Goal: Task Accomplishment & Management: Manage account settings

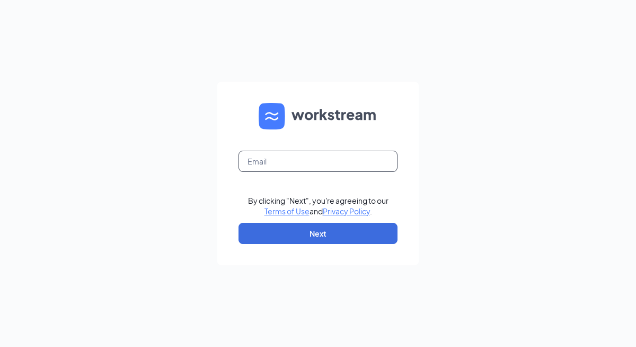
click at [322, 166] on input "text" at bounding box center [318, 161] width 159 height 21
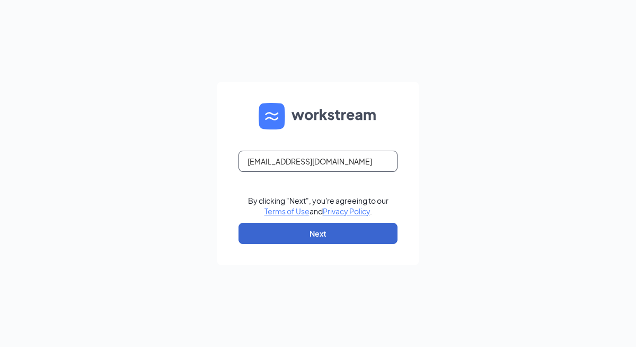
type input "solomonbrown.worklife@gmail.com"
click at [346, 234] on button "Next" at bounding box center [318, 233] width 159 height 21
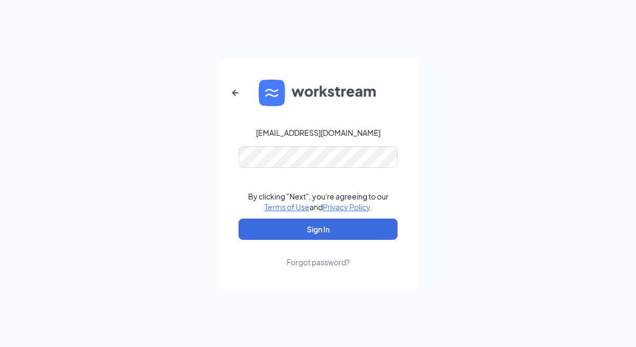
click at [268, 176] on form "solomonbrown.worklife@gmail.com By clicking "Next", you're agreeing to our Term…" at bounding box center [318, 173] width 202 height 230
click at [239, 218] on button "Sign In" at bounding box center [318, 228] width 159 height 21
click at [313, 240] on link "Forgot password?" at bounding box center [318, 254] width 63 height 28
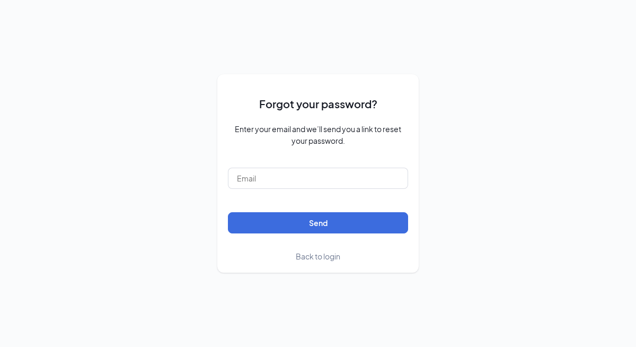
click at [316, 258] on span "Back to login" at bounding box center [318, 256] width 45 height 10
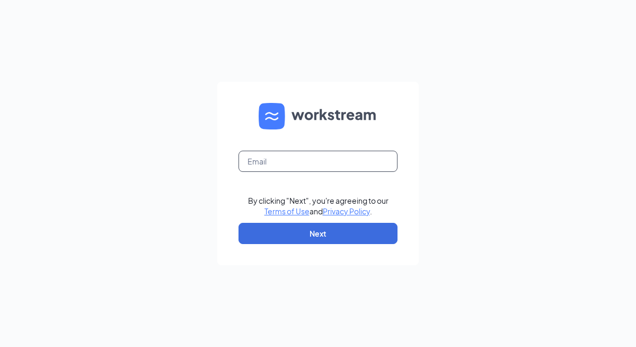
click at [294, 155] on input "text" at bounding box center [318, 161] width 159 height 21
type input "solomonbrown.worklife@gmail.com"
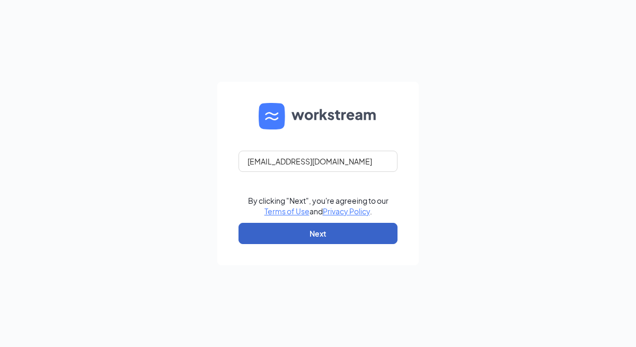
click at [308, 234] on button "Next" at bounding box center [318, 233] width 159 height 21
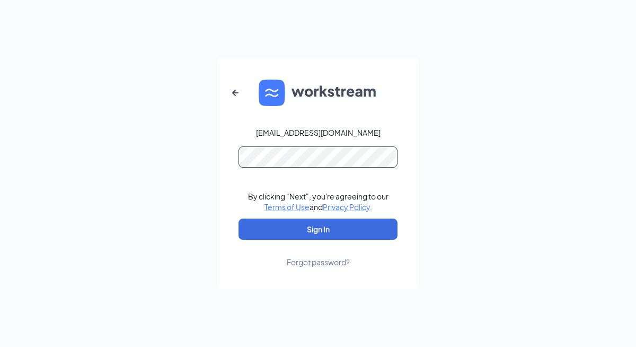
click at [239, 218] on button "Sign In" at bounding box center [318, 228] width 159 height 21
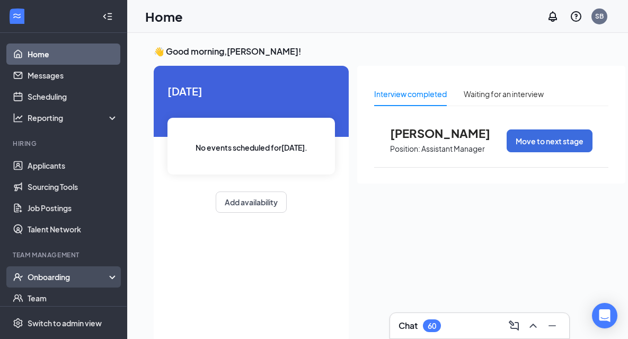
click at [55, 279] on div "Onboarding" at bounding box center [69, 277] width 82 height 11
click at [56, 297] on link "Overview" at bounding box center [73, 297] width 91 height 21
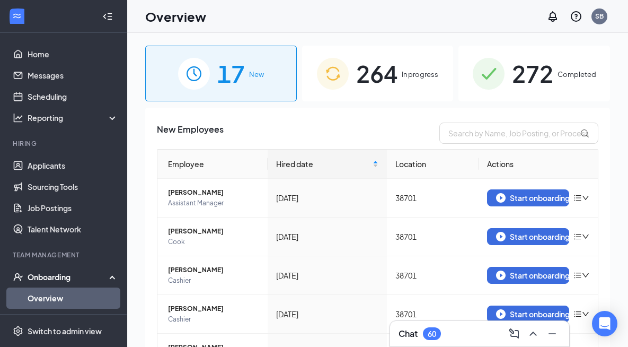
click at [426, 73] on span "In progress" at bounding box center [420, 74] width 37 height 11
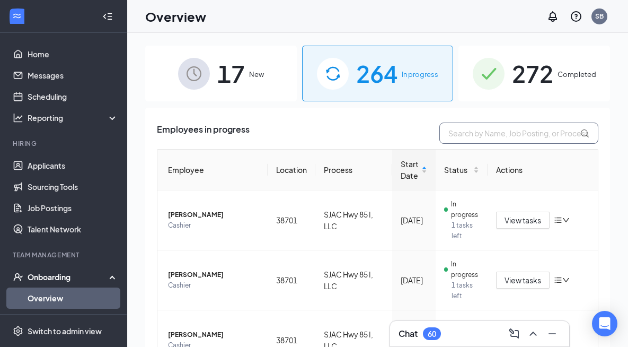
click at [491, 132] on input "text" at bounding box center [519, 132] width 159 height 21
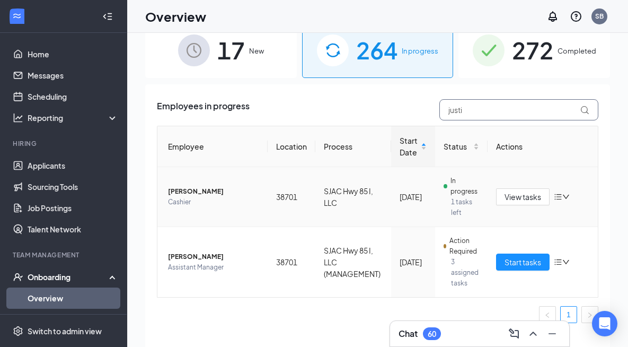
scroll to position [48, 0]
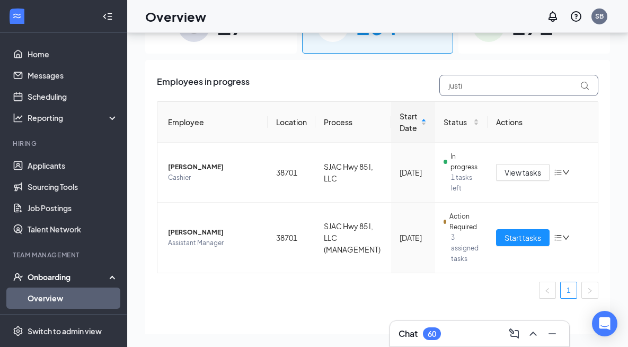
type input "justi"
click at [67, 160] on link "Applicants" at bounding box center [73, 165] width 91 height 21
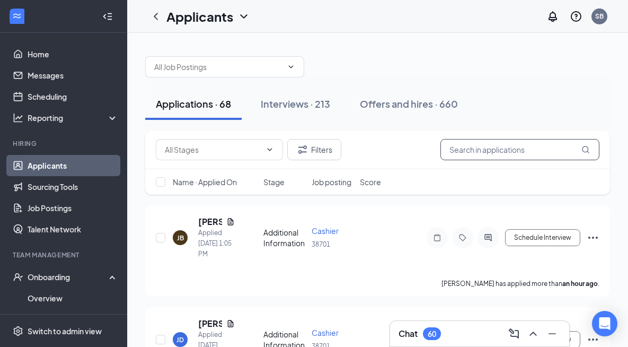
click at [497, 154] on input "text" at bounding box center [520, 149] width 159 height 21
type input "justina"
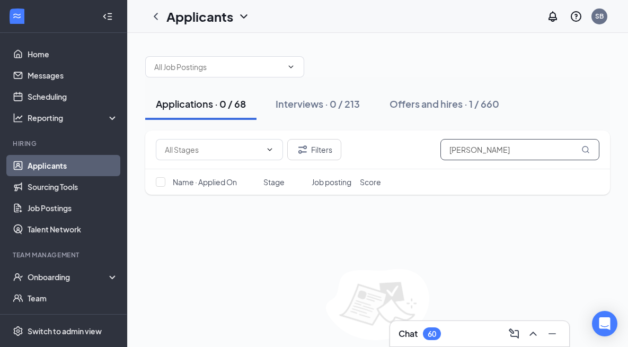
click at [477, 149] on input "[PERSON_NAME]" at bounding box center [520, 149] width 159 height 21
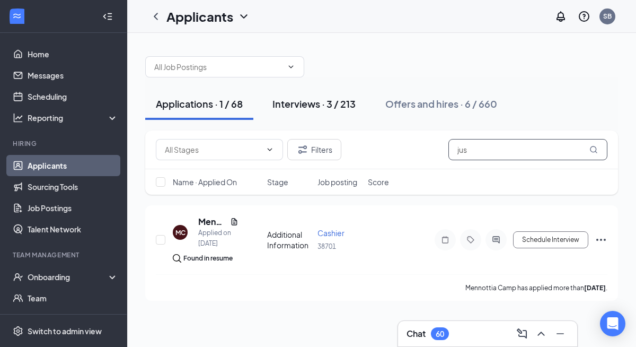
type input "jus"
click at [316, 106] on div "Interviews · 3 / 213" at bounding box center [314, 103] width 83 height 13
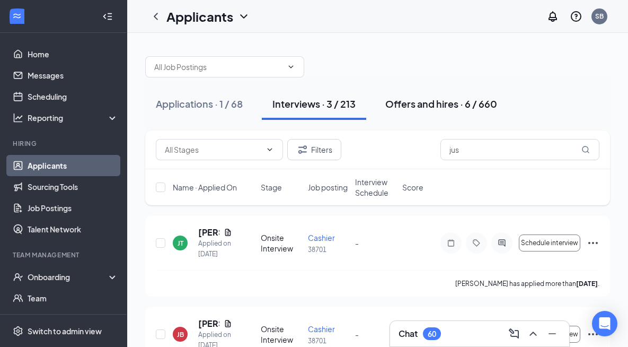
click at [451, 110] on button "Offers and hires · 6 / 660" at bounding box center [441, 104] width 133 height 32
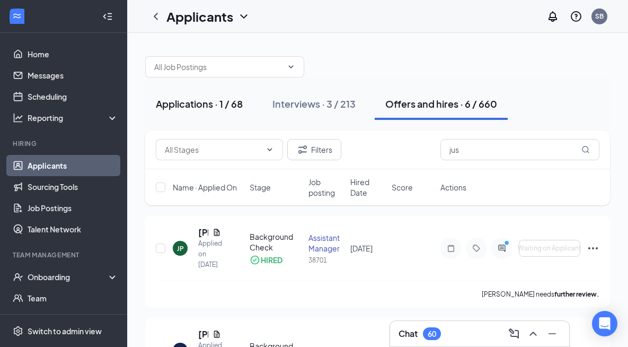
click at [214, 104] on div "Applications · 1 / 68" at bounding box center [199, 103] width 87 height 13
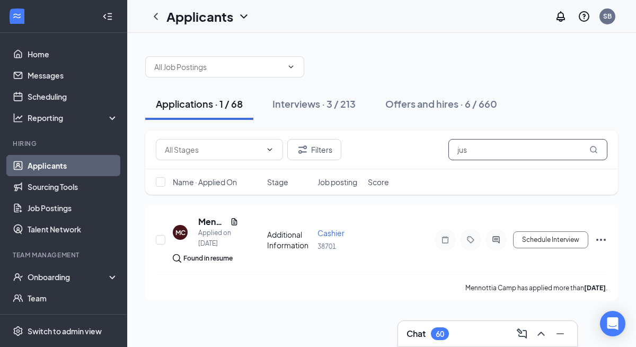
drag, startPoint x: 501, startPoint y: 150, endPoint x: 403, endPoint y: 150, distance: 98.1
click at [404, 150] on div "Filters jus" at bounding box center [382, 149] width 452 height 21
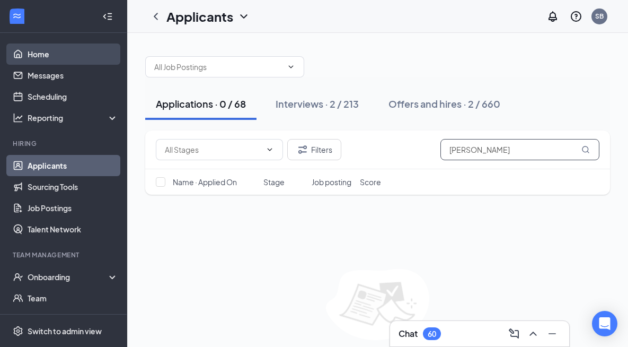
type input "justin"
click at [33, 55] on link "Home" at bounding box center [73, 53] width 91 height 21
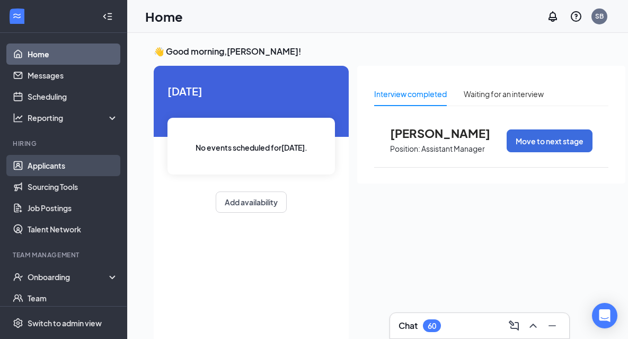
click at [52, 165] on link "Applicants" at bounding box center [73, 165] width 91 height 21
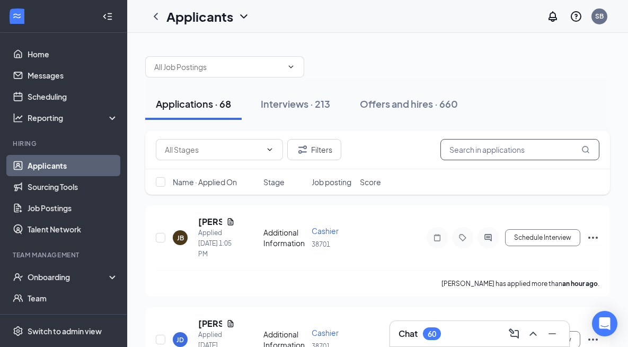
click at [510, 154] on input "text" at bounding box center [520, 149] width 159 height 21
click at [231, 183] on span "Name · Applied On" at bounding box center [205, 182] width 64 height 11
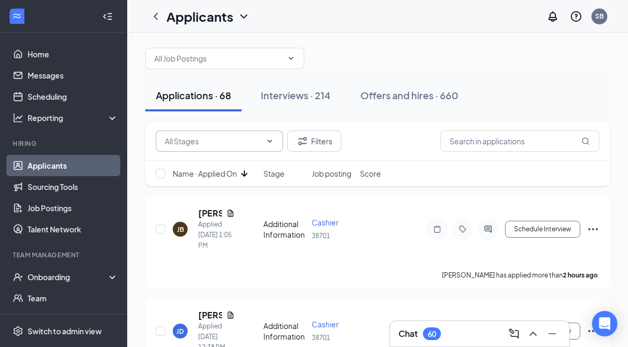
click at [231, 139] on input "text" at bounding box center [213, 141] width 97 height 12
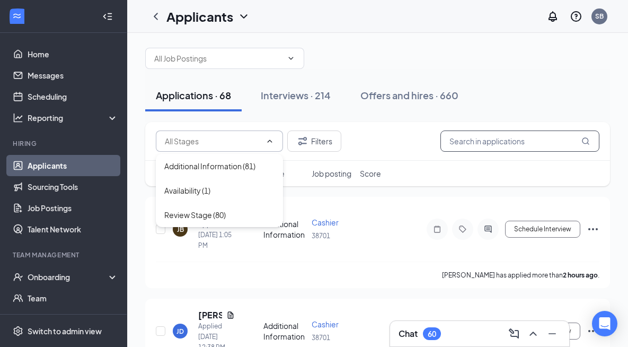
click at [512, 140] on input "text" at bounding box center [520, 140] width 159 height 21
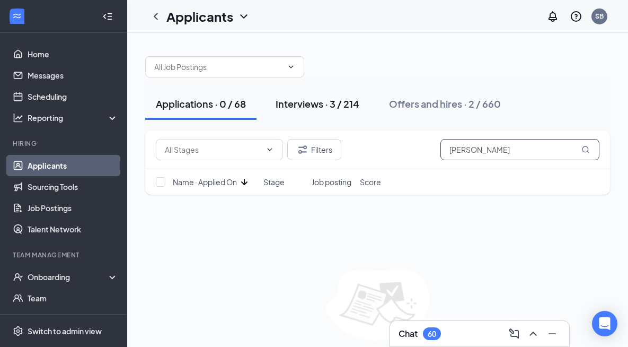
type input "[PERSON_NAME]"
click at [323, 104] on div "Interviews · 3 / 214" at bounding box center [318, 103] width 84 height 13
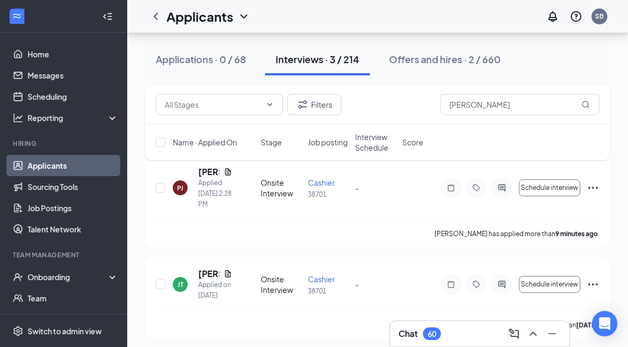
scroll to position [55, 0]
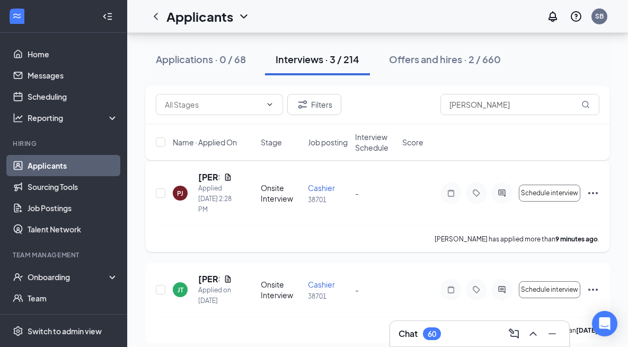
click at [593, 191] on icon "Ellipses" at bounding box center [593, 193] width 13 height 13
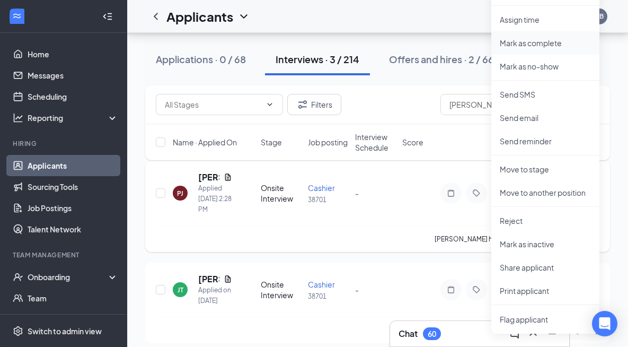
click at [529, 47] on p "Mark as complete" at bounding box center [545, 43] width 91 height 11
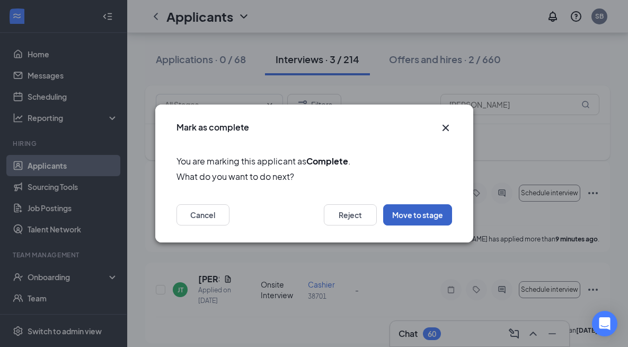
click at [427, 218] on button "Move to stage" at bounding box center [417, 214] width 69 height 21
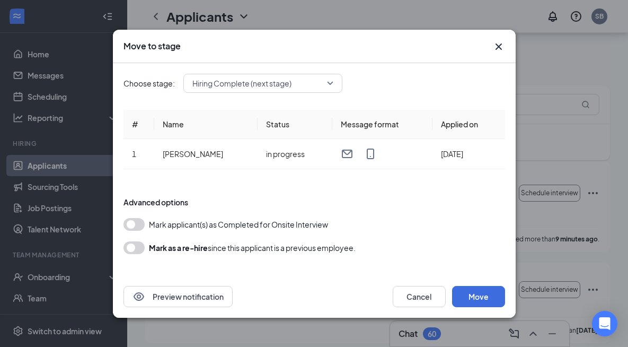
click at [139, 226] on button "button" at bounding box center [134, 224] width 21 height 13
click at [488, 294] on button "Move" at bounding box center [478, 296] width 53 height 21
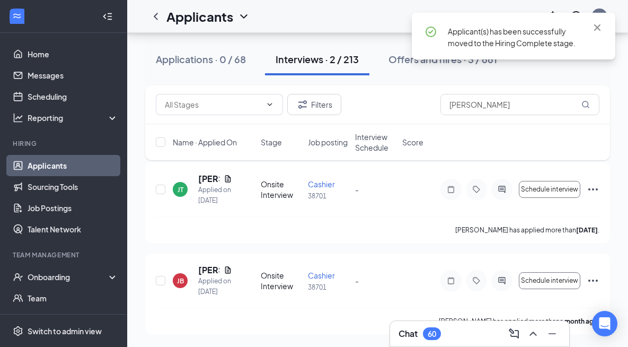
scroll to position [54, 0]
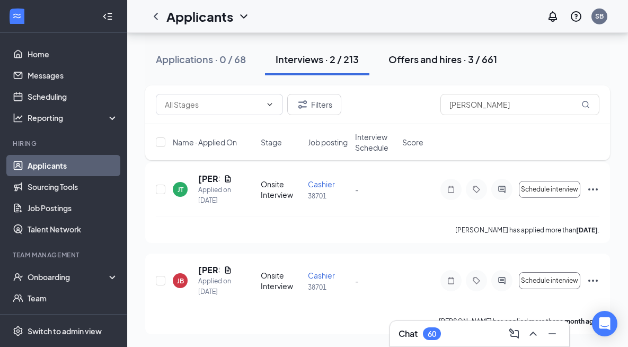
click at [439, 65] on div "Offers and hires · 3 / 661" at bounding box center [443, 58] width 109 height 13
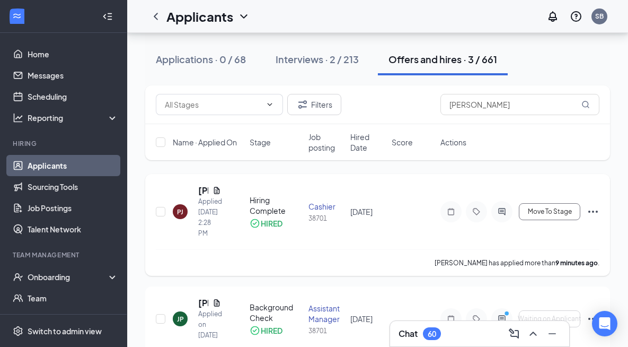
scroll to position [36, 0]
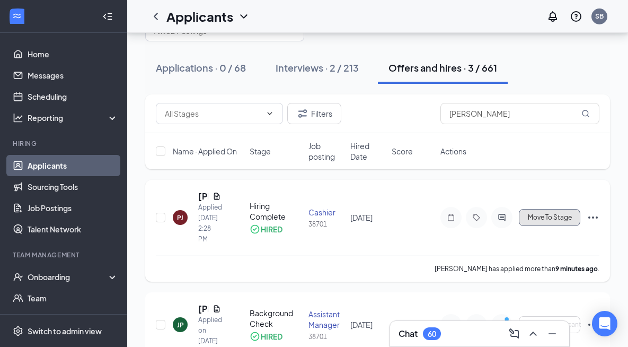
click at [567, 217] on span "Move To Stage" at bounding box center [550, 217] width 44 height 7
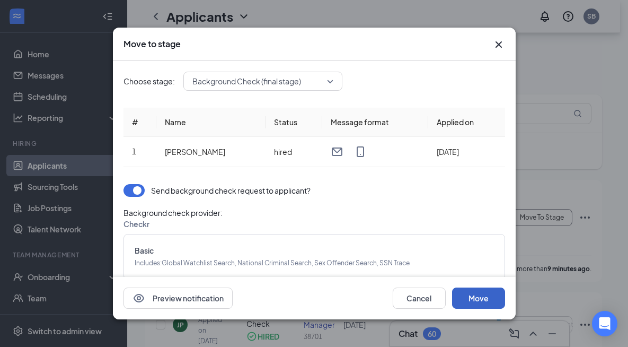
click at [487, 298] on button "Move" at bounding box center [478, 297] width 53 height 21
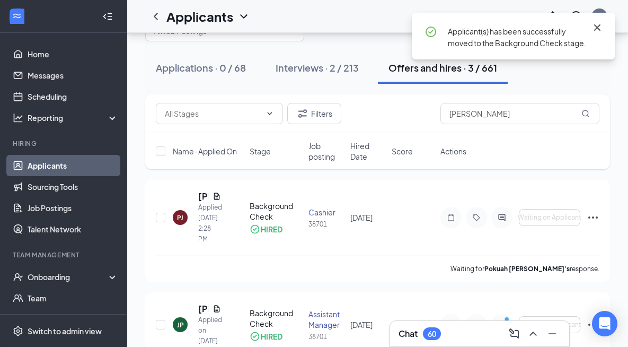
click at [600, 23] on icon "Cross" at bounding box center [597, 27] width 13 height 13
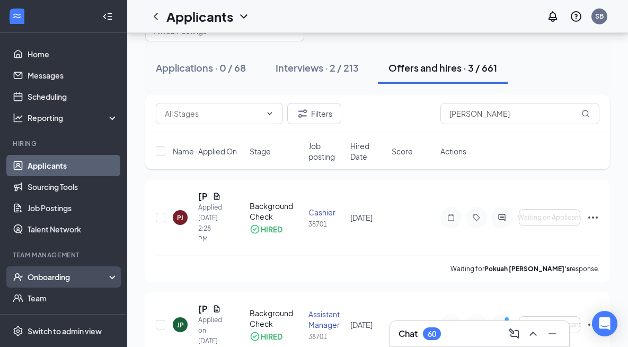
click at [55, 277] on div "Onboarding" at bounding box center [69, 277] width 82 height 11
click at [46, 294] on link "Overview" at bounding box center [73, 297] width 91 height 21
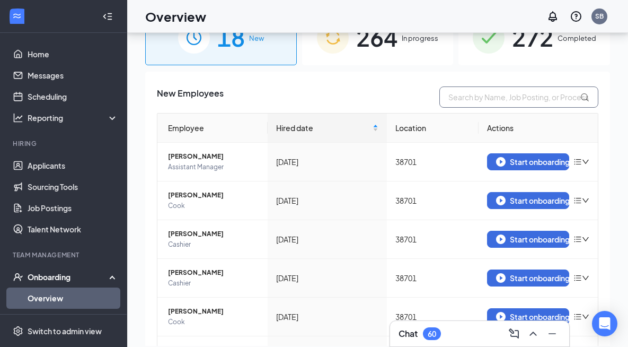
click at [495, 98] on input "text" at bounding box center [519, 96] width 159 height 21
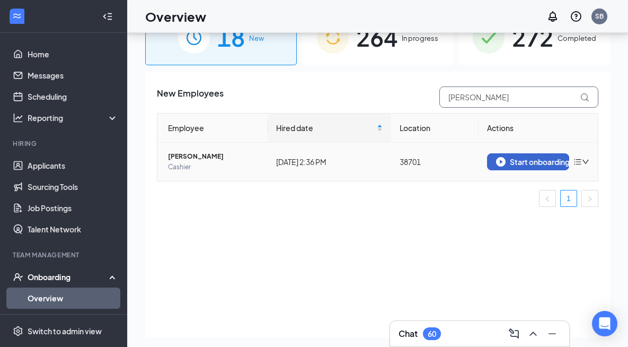
type input "[PERSON_NAME]"
click at [542, 168] on button "Start onboarding" at bounding box center [528, 161] width 82 height 17
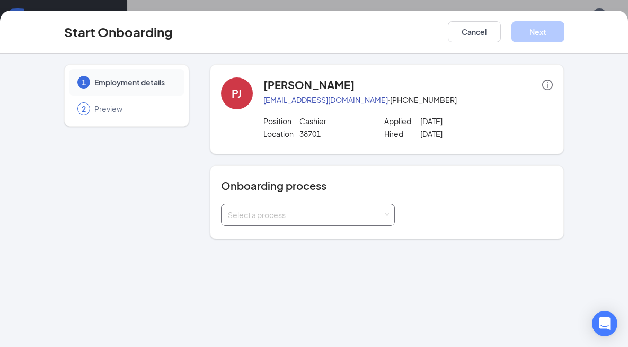
click at [301, 216] on div "Select a process" at bounding box center [305, 214] width 155 height 11
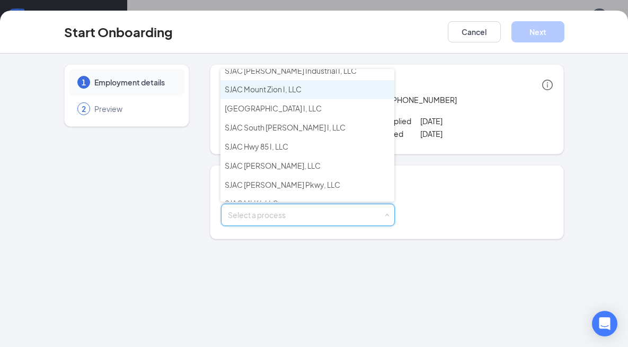
scroll to position [71, 0]
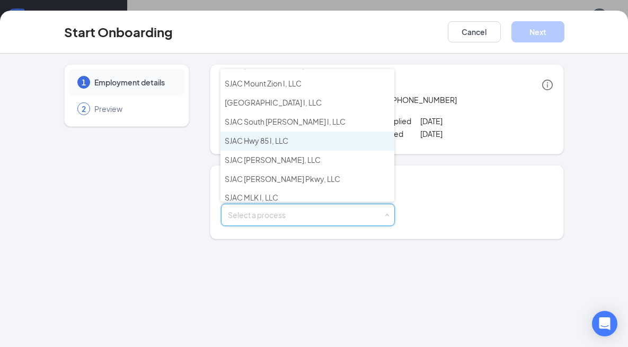
click at [273, 142] on span "SJAC Hwy 85 I, LLC" at bounding box center [257, 141] width 64 height 10
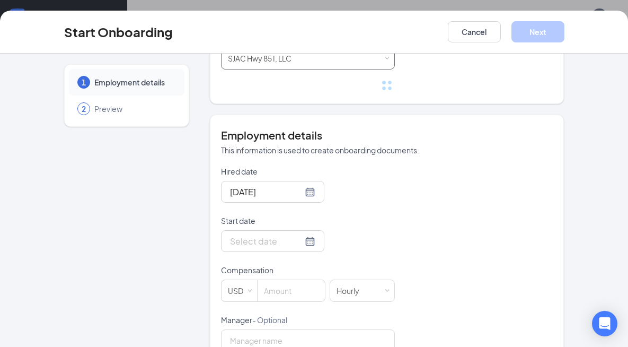
scroll to position [307, 0]
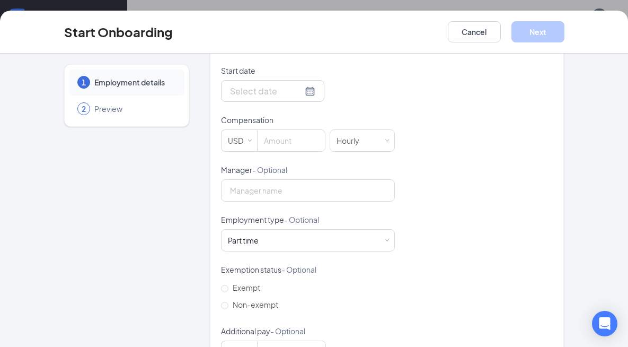
click at [297, 89] on form "Hired date Aug 26, 2025 Start date Compensation USD Hourly Manager - Optional E…" at bounding box center [308, 214] width 174 height 397
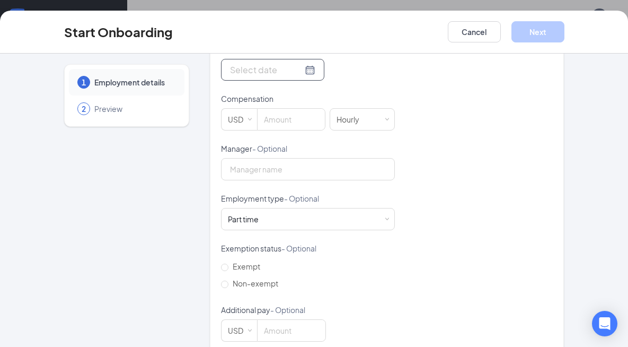
click at [290, 67] on div at bounding box center [272, 69] width 85 height 13
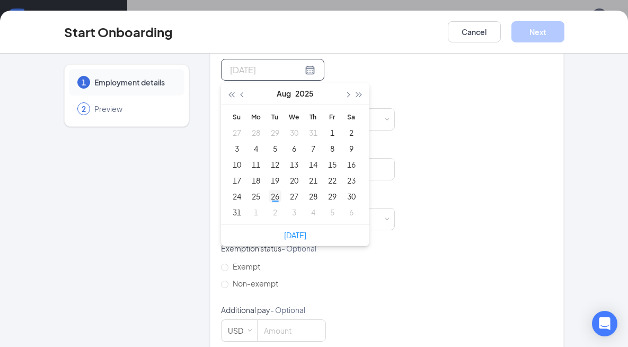
type input "Aug 26, 2025"
click at [273, 199] on div "26" at bounding box center [275, 196] width 13 height 13
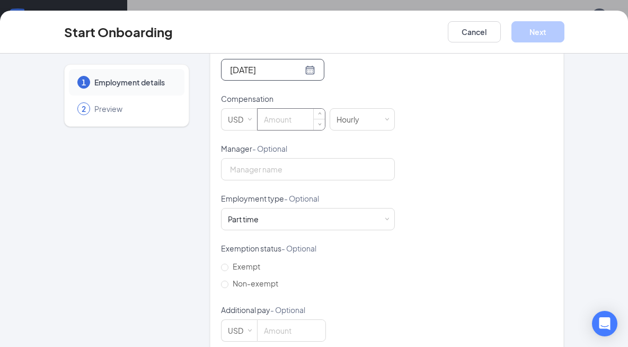
click at [259, 120] on input at bounding box center [291, 119] width 67 height 21
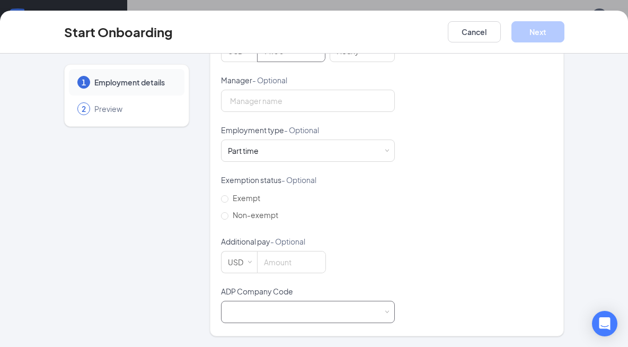
type input "14"
click at [270, 317] on div at bounding box center [308, 311] width 160 height 21
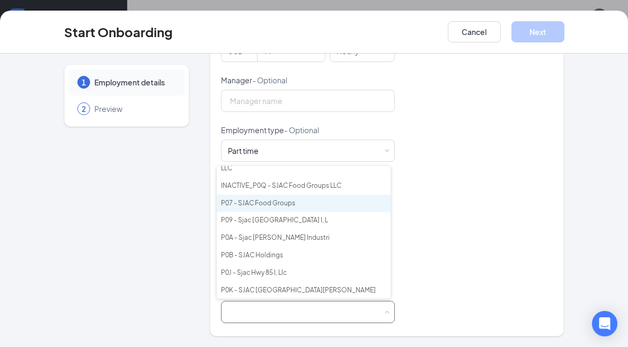
scroll to position [222, 0]
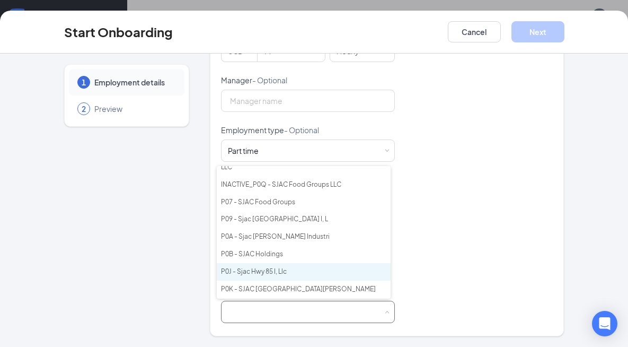
click at [267, 263] on li "P0J - Sjac Hwy 85 I, Llc" at bounding box center [304, 271] width 174 height 17
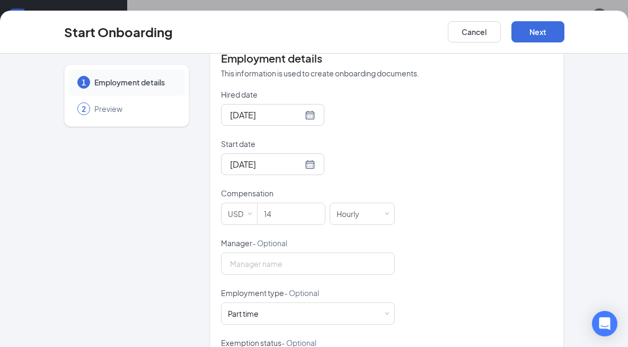
scroll to position [0, 0]
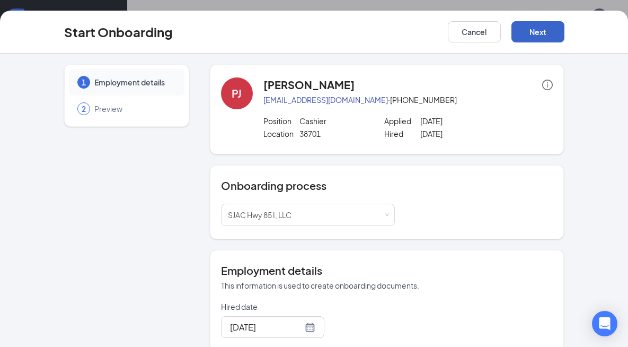
click at [539, 31] on button "Next" at bounding box center [538, 31] width 53 height 21
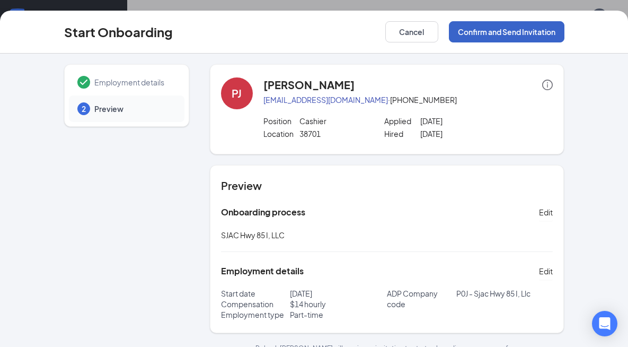
click at [539, 31] on button "Confirm and Send Invitation" at bounding box center [507, 31] width 116 height 21
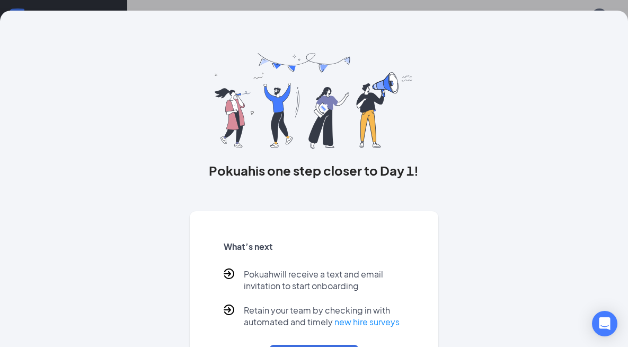
scroll to position [51, 0]
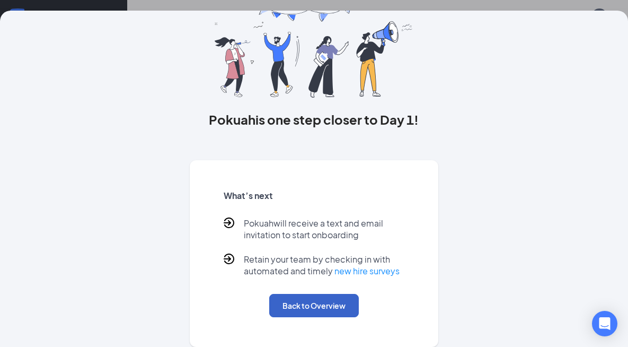
click at [318, 309] on button "Back to Overview" at bounding box center [314, 305] width 90 height 23
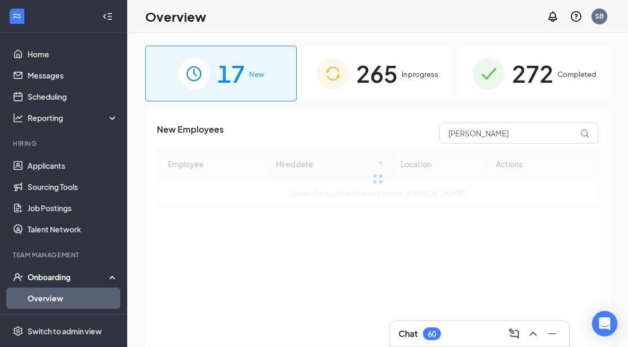
scroll to position [0, 0]
click at [396, 74] on span "265" at bounding box center [376, 73] width 41 height 37
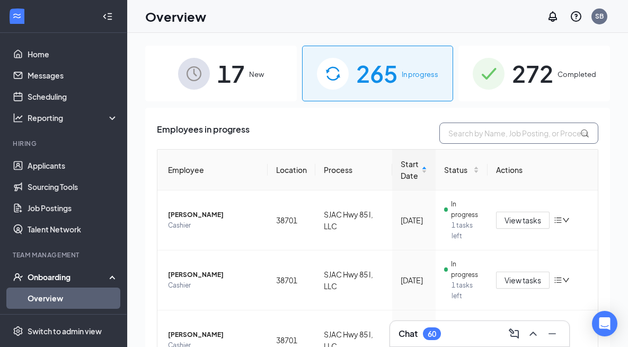
click at [474, 134] on input "text" at bounding box center [519, 132] width 159 height 21
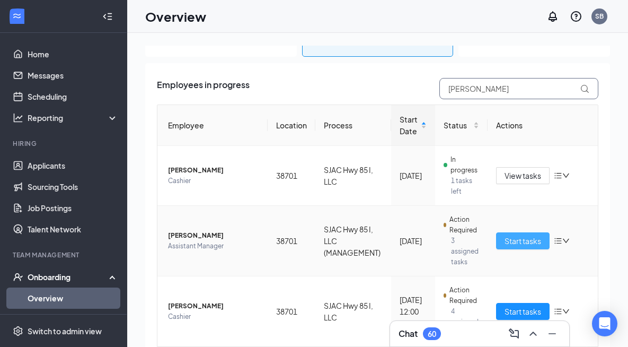
scroll to position [81, 0]
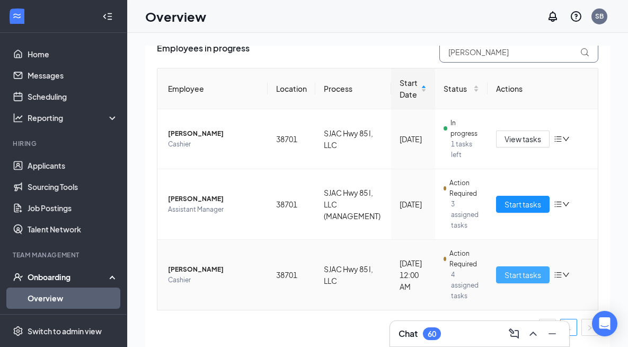
type input "[PERSON_NAME]"
click at [518, 276] on span "Start tasks" at bounding box center [523, 275] width 37 height 12
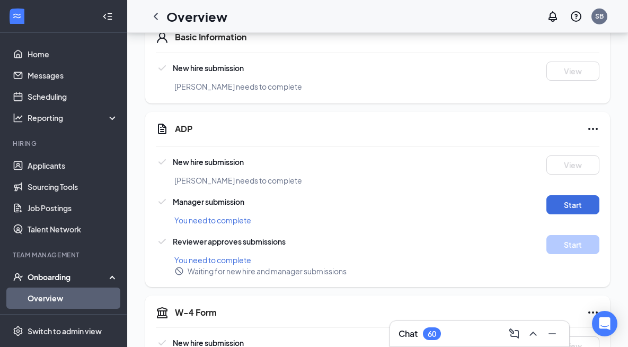
scroll to position [181, 0]
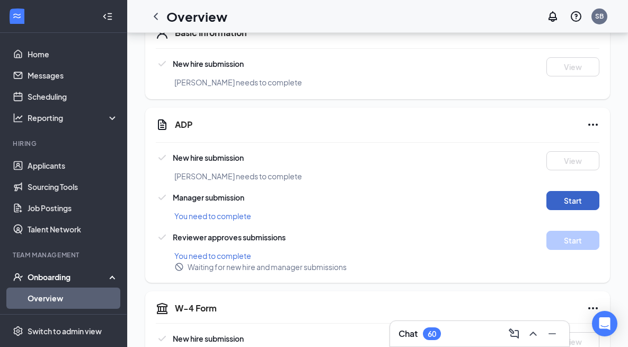
click at [578, 191] on button "Start" at bounding box center [573, 200] width 53 height 19
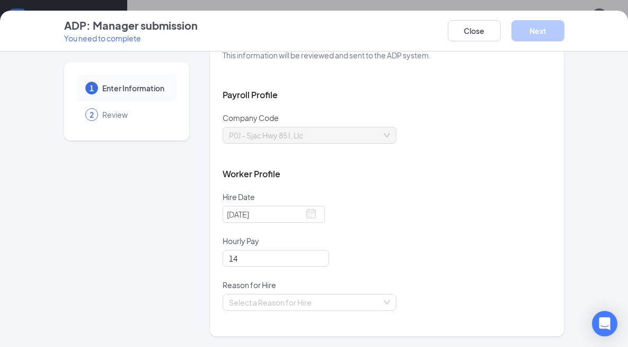
scroll to position [378, 0]
click at [343, 305] on input "search" at bounding box center [306, 302] width 154 height 16
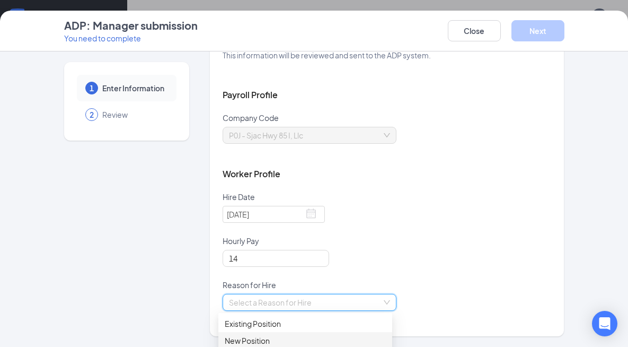
click at [262, 337] on div "New Position" at bounding box center [305, 341] width 161 height 12
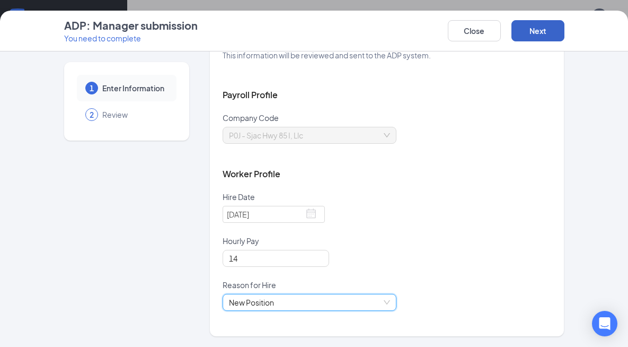
click at [528, 31] on button "Next" at bounding box center [538, 30] width 53 height 21
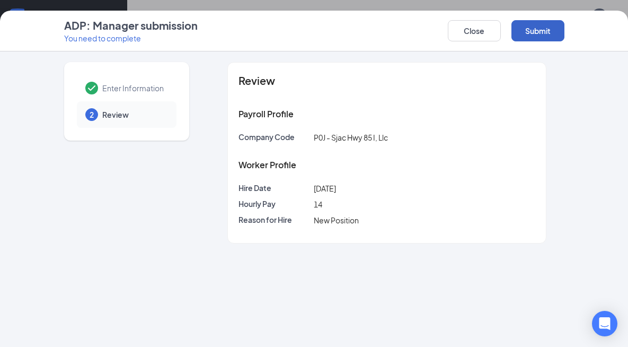
scroll to position [0, 0]
click at [528, 31] on button "Submit" at bounding box center [538, 30] width 53 height 21
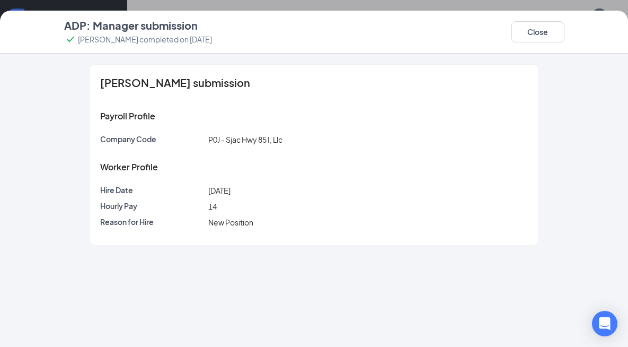
scroll to position [490, 0]
click at [524, 27] on button "Close" at bounding box center [538, 31] width 53 height 21
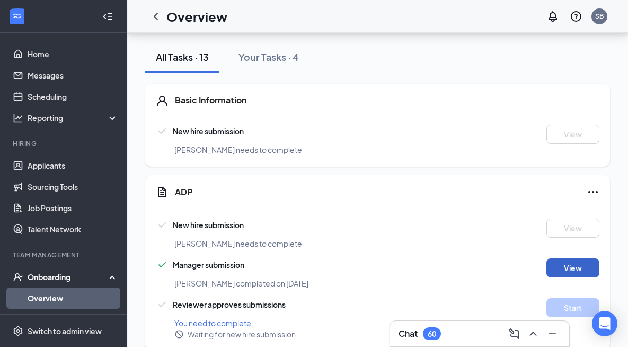
scroll to position [133, 0]
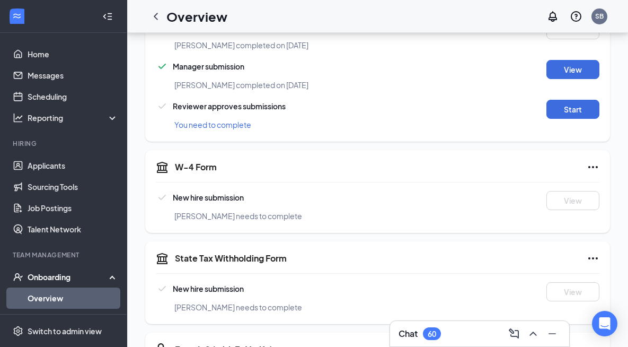
scroll to position [301, 0]
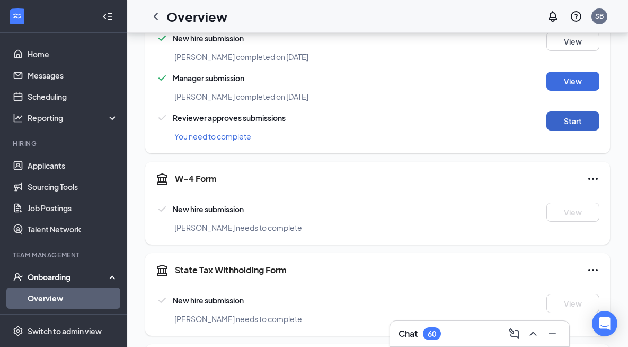
click at [573, 111] on button "Start" at bounding box center [573, 120] width 53 height 19
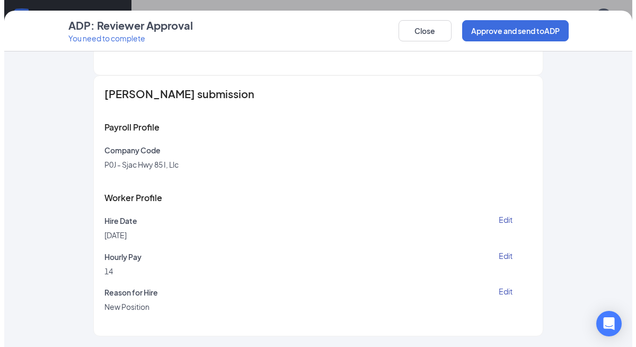
scroll to position [324, 0]
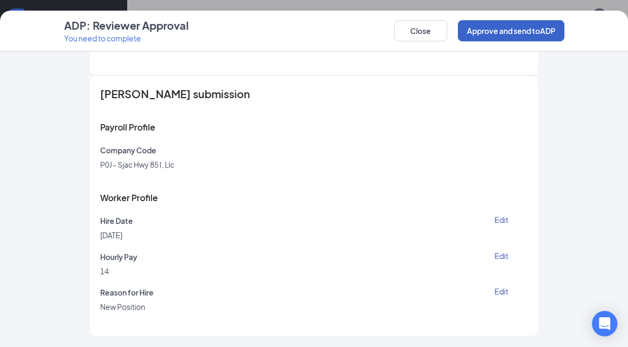
click at [494, 33] on button "Approve and send to ADP" at bounding box center [511, 30] width 107 height 21
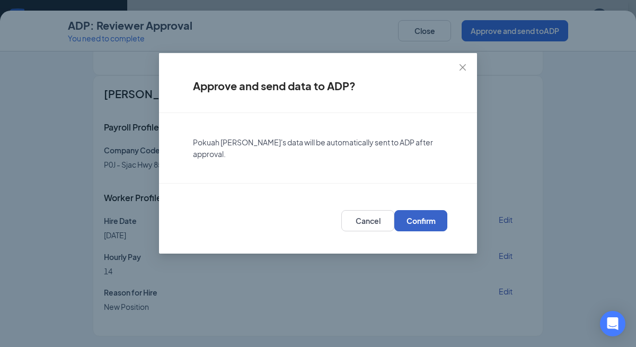
click at [422, 215] on span "Confirm" at bounding box center [421, 220] width 29 height 11
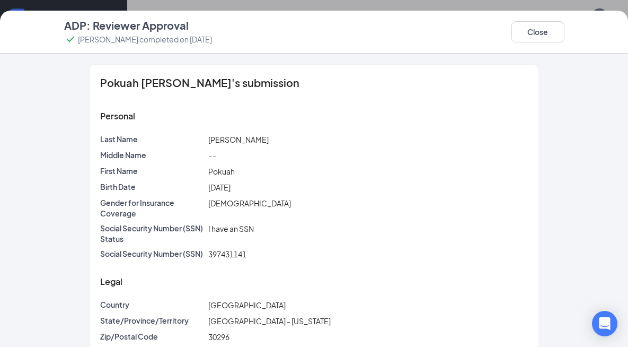
scroll to position [334, 0]
click at [544, 35] on button "Close" at bounding box center [538, 31] width 53 height 21
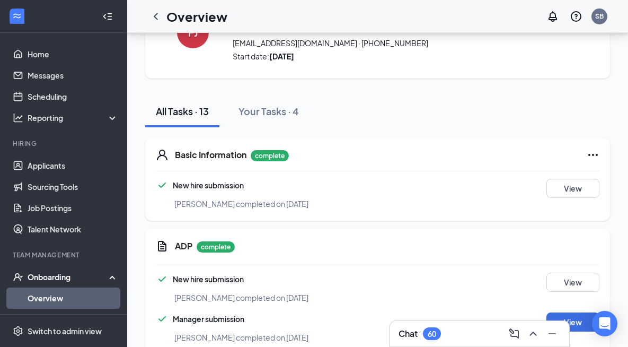
scroll to position [55, 0]
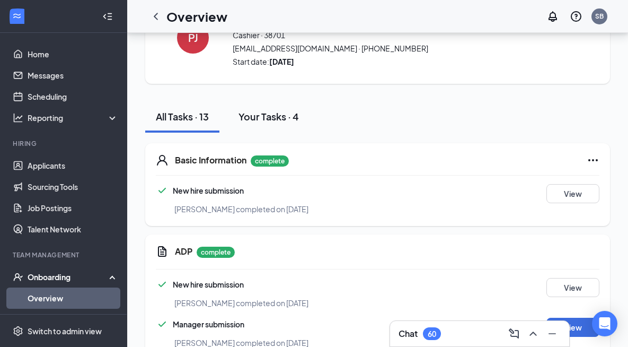
click at [256, 116] on div "Your Tasks · 4" at bounding box center [269, 116] width 60 height 13
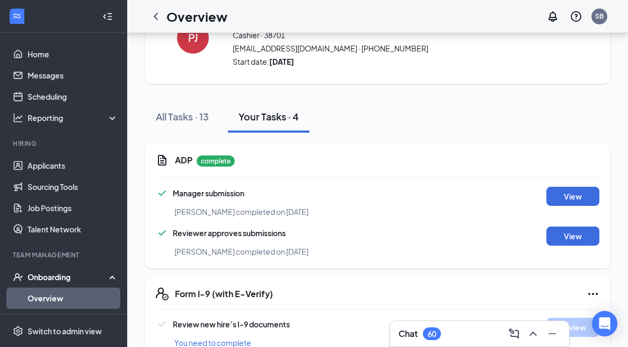
scroll to position [84, 0]
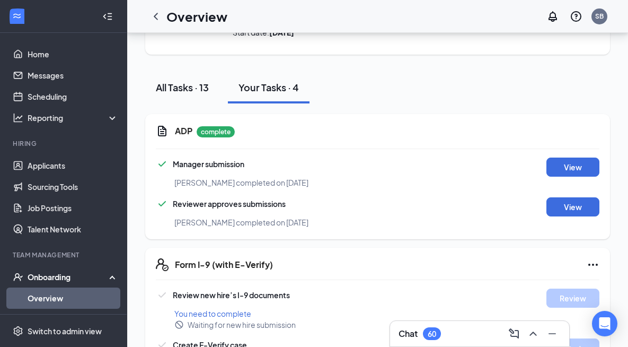
click at [199, 85] on div "All Tasks · 13" at bounding box center [182, 87] width 53 height 13
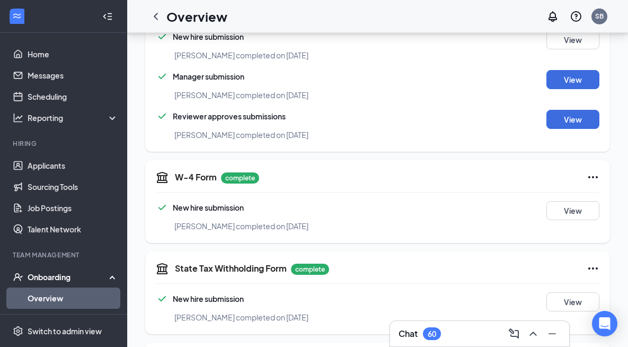
scroll to position [264, 0]
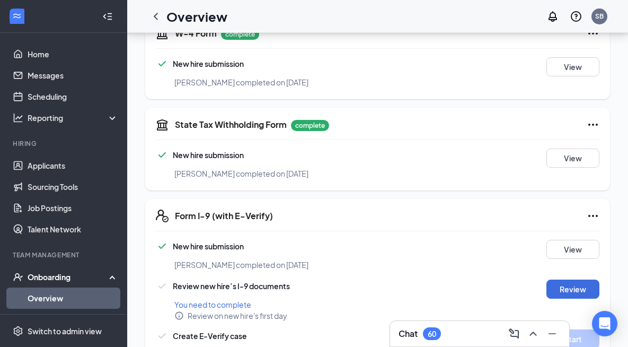
scroll to position [518, 0]
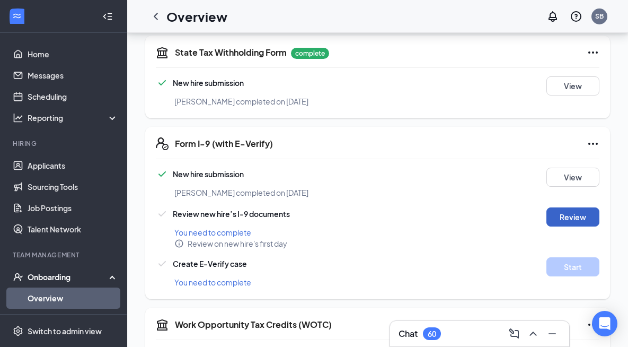
click at [568, 207] on button "Review" at bounding box center [573, 216] width 53 height 19
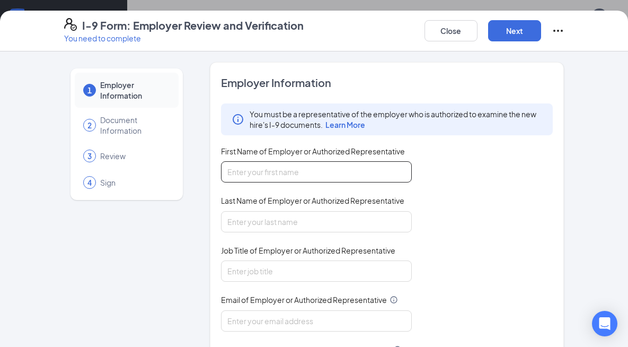
click at [252, 178] on input "First Name of Employer or Authorized Representative" at bounding box center [316, 171] width 191 height 21
type input "Solomon"
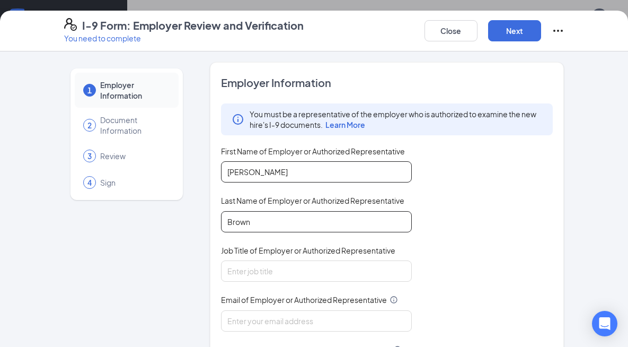
type input "Brown"
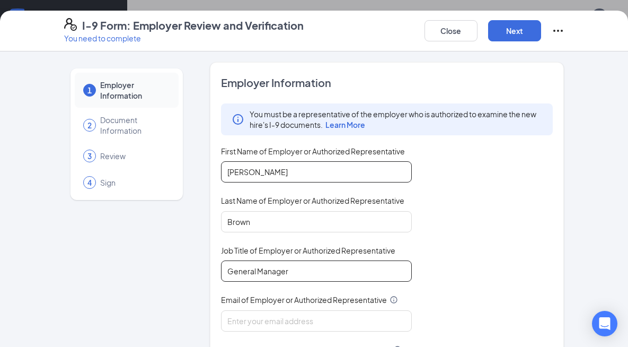
type input "General Manager"
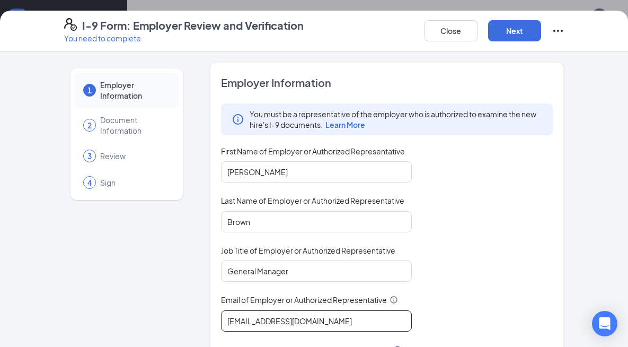
scroll to position [143, 0]
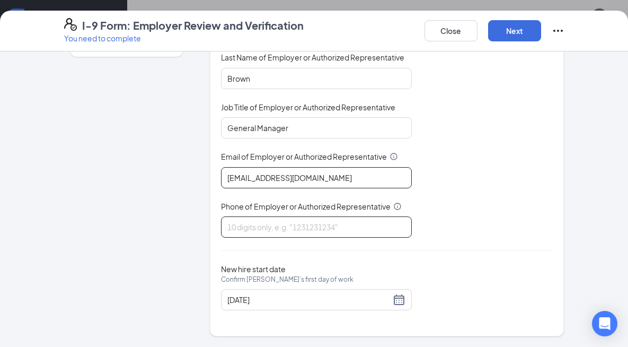
type input "sbrown@stlmanagement.com"
click at [293, 230] on input "Phone of Employer or Authorized Representative" at bounding box center [316, 226] width 191 height 21
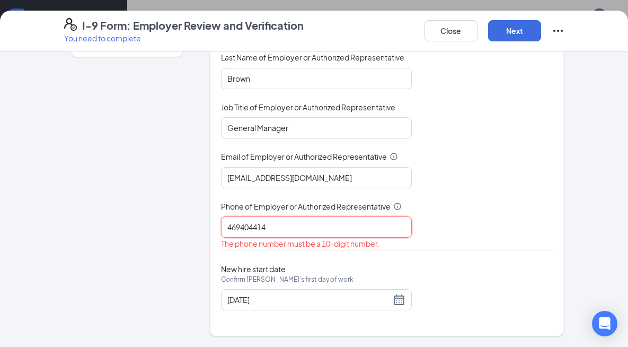
type input "4694044146"
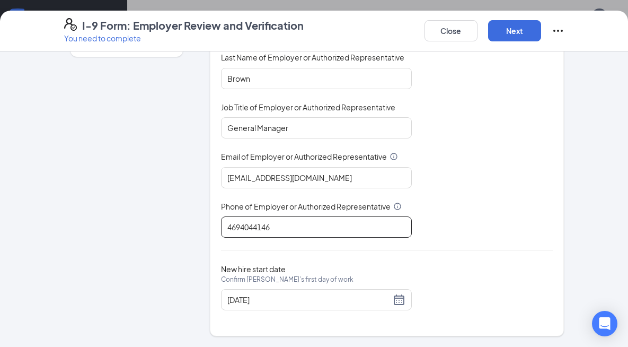
scroll to position [703, 0]
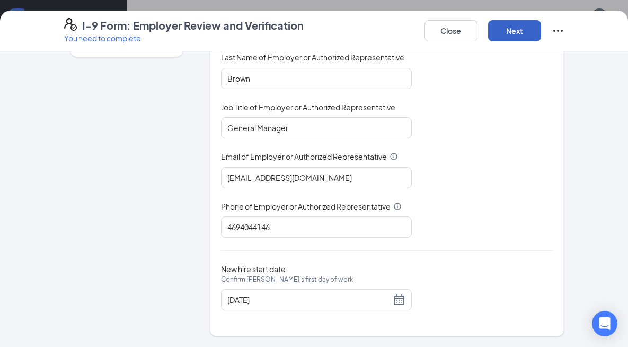
click at [514, 29] on button "Next" at bounding box center [514, 30] width 53 height 21
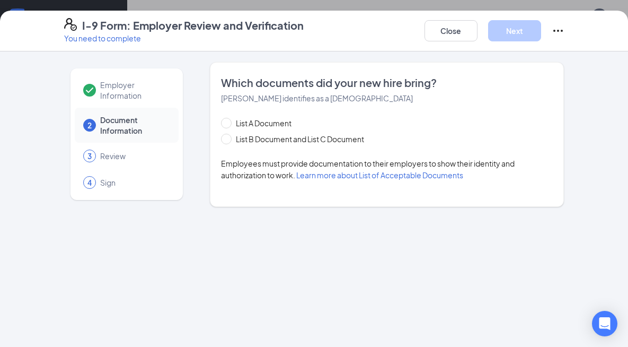
scroll to position [0, 0]
click at [263, 120] on span "List A Document" at bounding box center [264, 123] width 64 height 12
click at [229, 120] on input "List A Document" at bounding box center [224, 121] width 7 height 7
radio input "true"
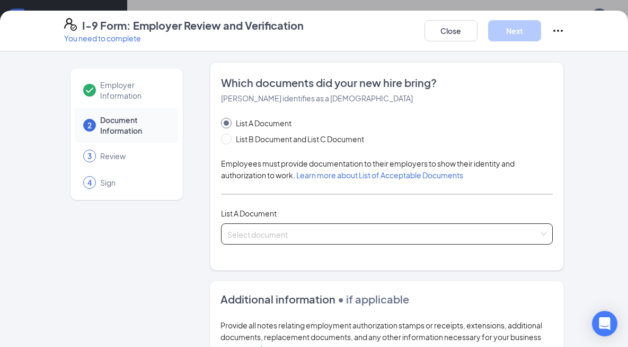
click at [295, 226] on input "search" at bounding box center [383, 232] width 312 height 16
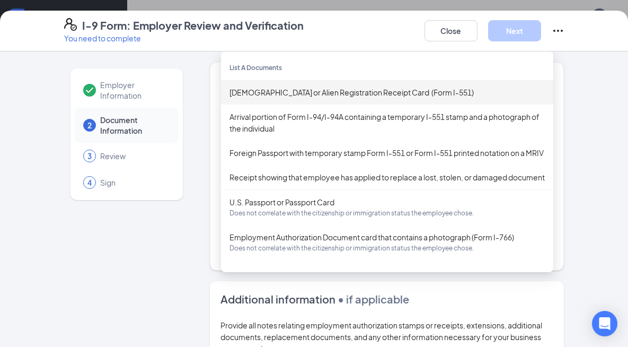
click at [279, 93] on div "Permanent Resident Card or Alien Registration Receipt Card (Form I-551)" at bounding box center [388, 92] width 316 height 12
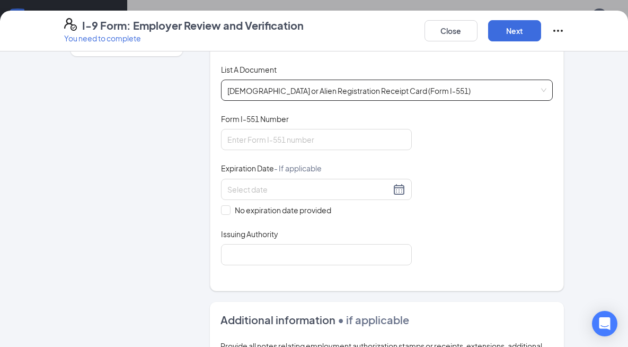
scroll to position [147, 0]
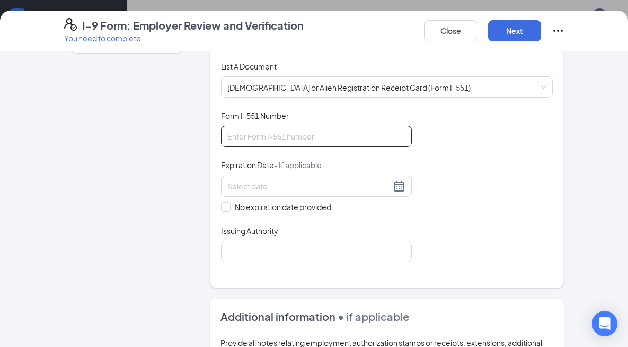
click at [280, 138] on input "Form I-551 Number" at bounding box center [316, 136] width 191 height 21
click at [363, 84] on span "Permanent Resident Card or Alien Registration Receipt Card (Form I-551)" at bounding box center [387, 87] width 320 height 20
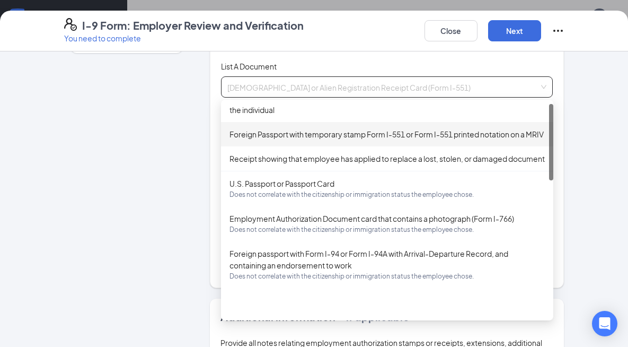
scroll to position [0, 0]
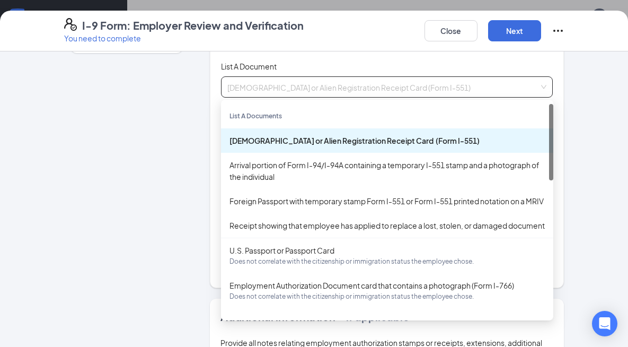
click at [160, 94] on div "Employer Information 2 Document Information 3 Review 4 Sign" at bounding box center [126, 249] width 125 height 668
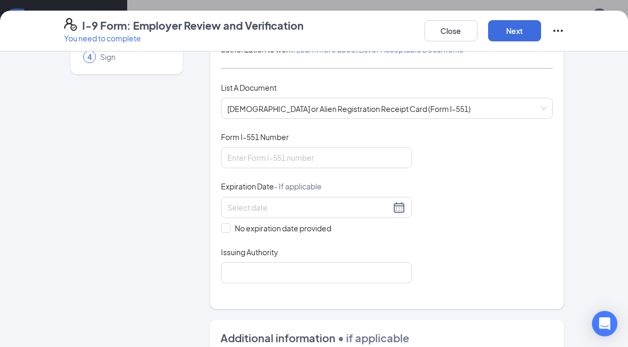
scroll to position [124, 0]
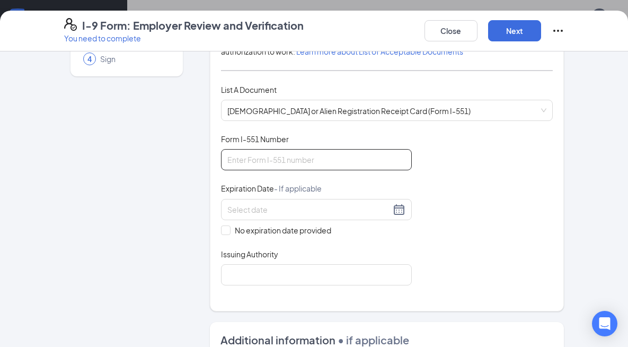
click at [279, 159] on input "Form I-551 Number" at bounding box center [316, 159] width 191 height 21
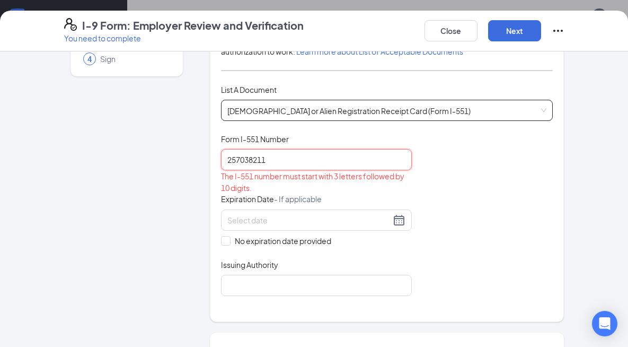
click at [297, 104] on span "Permanent Resident Card or Alien Registration Receipt Card (Form I-551)" at bounding box center [387, 110] width 320 height 20
type input "257038211"
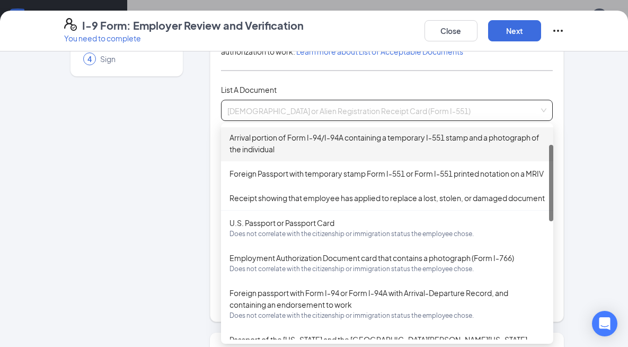
scroll to position [53, 0]
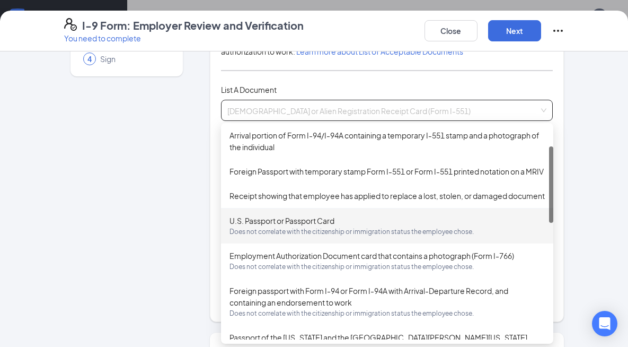
click at [306, 237] on div "U.S. Passport or Passport Card Does not correlate with the citizenship or immig…" at bounding box center [388, 226] width 316 height 22
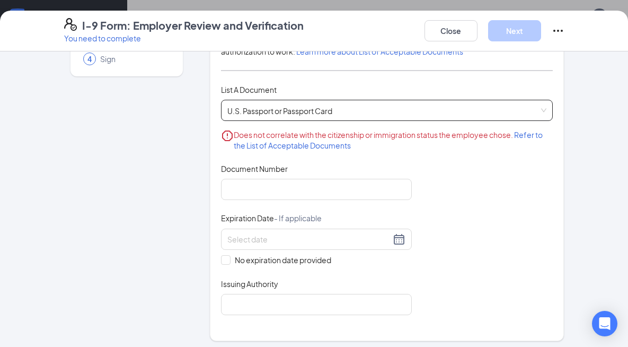
click at [425, 107] on span "U.S. Passport or Passport Card Does not correlate with the citizenship or immig…" at bounding box center [387, 110] width 320 height 20
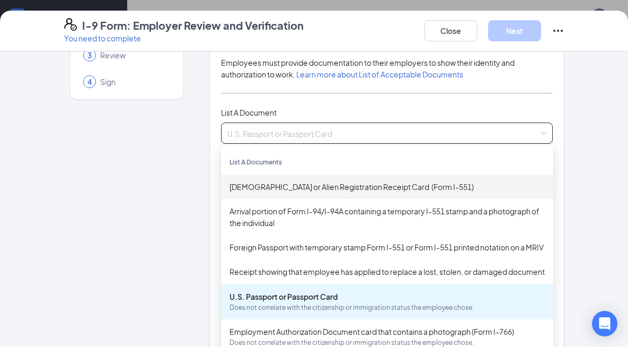
scroll to position [0, 0]
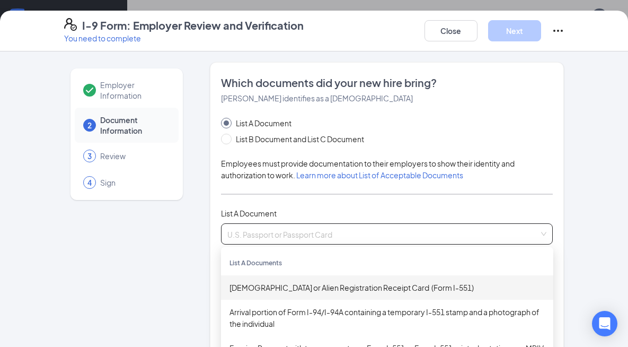
click at [298, 238] on span "U.S. Passport or Passport Card Does not correlate with the citizenship or immig…" at bounding box center [387, 234] width 320 height 20
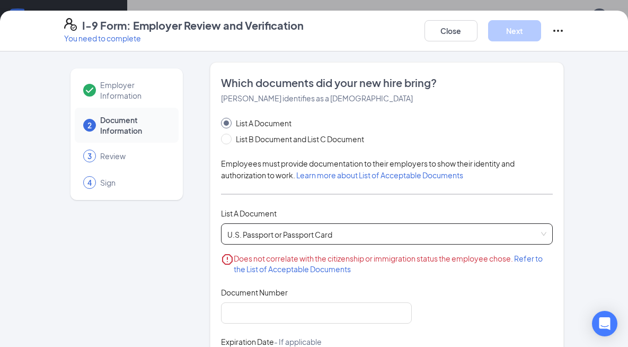
click at [348, 241] on span "U.S. Passport or Passport Card Does not correlate with the citizenship or immig…" at bounding box center [387, 234] width 320 height 20
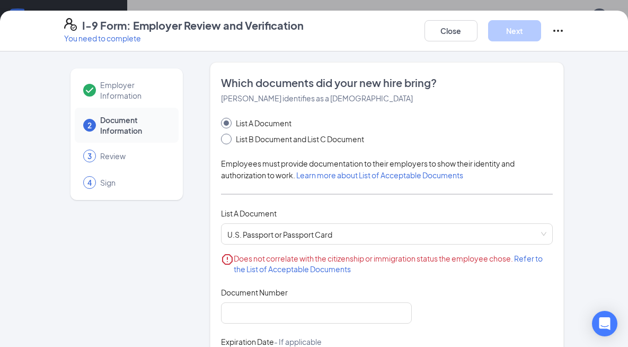
click at [221, 141] on span at bounding box center [226, 139] width 11 height 11
click at [221, 141] on input "List B Document and List C Document" at bounding box center [224, 137] width 7 height 7
radio input "true"
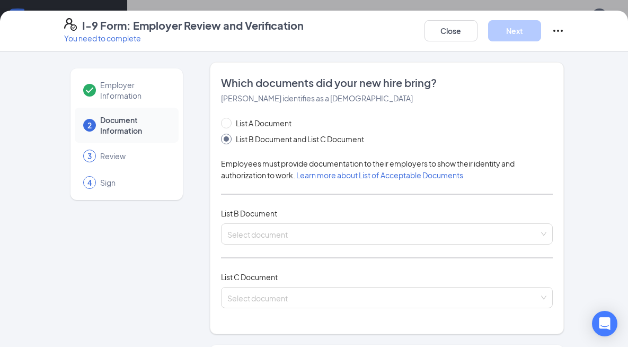
click at [265, 219] on div "List A Document List B Document and List C Document Employees must provide docu…" at bounding box center [387, 219] width 332 height 204
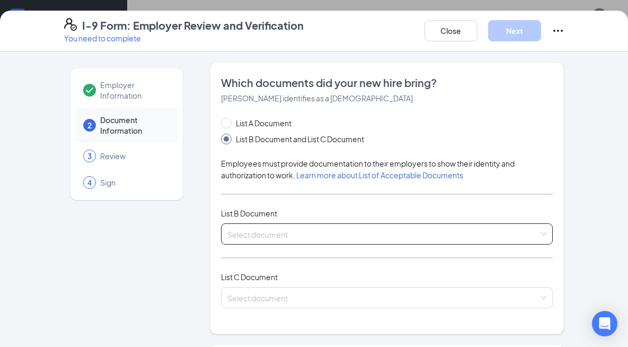
click at [253, 239] on input "search" at bounding box center [383, 232] width 312 height 16
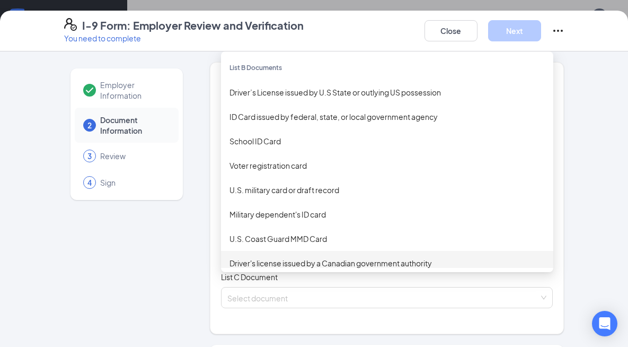
click at [200, 178] on div "Employer Information 2 Document Information 3 Review 4 Sign Which documents did…" at bounding box center [314, 339] width 501 height 554
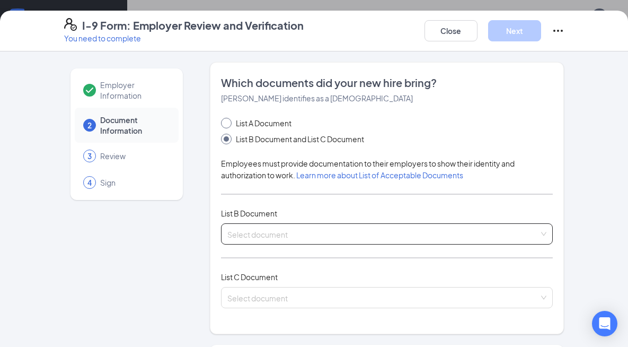
click at [224, 122] on input "List A Document" at bounding box center [224, 121] width 7 height 7
radio input "true"
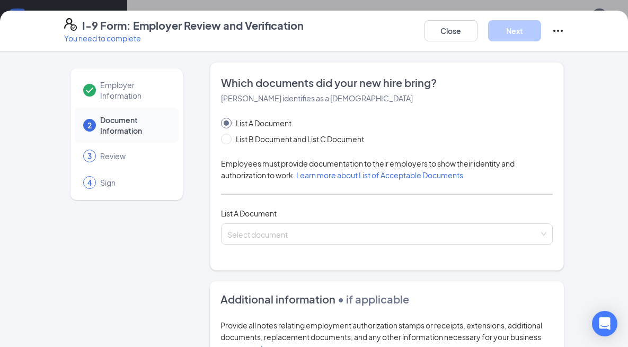
radio input "false"
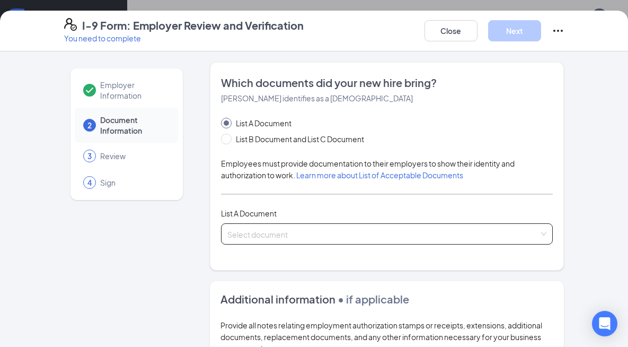
click at [255, 229] on input "search" at bounding box center [383, 232] width 312 height 16
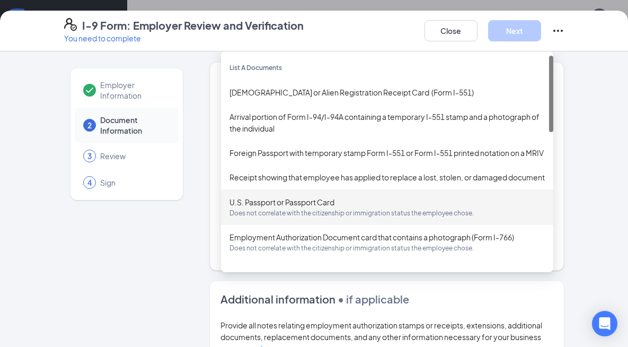
click at [280, 218] on div "U.S. Passport or Passport Card Does not correlate with the citizenship or immig…" at bounding box center [388, 207] width 316 height 22
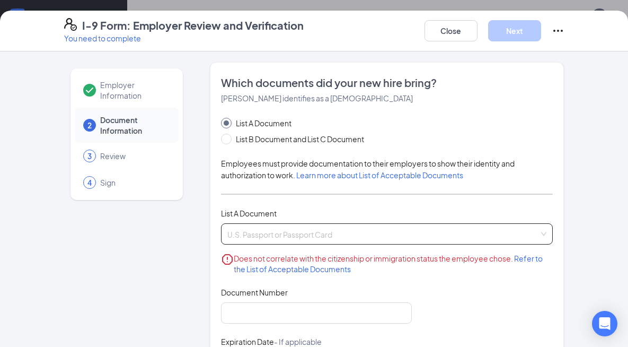
click at [380, 227] on span "U.S. Passport or Passport Card Does not correlate with the citizenship or immig…" at bounding box center [387, 234] width 320 height 20
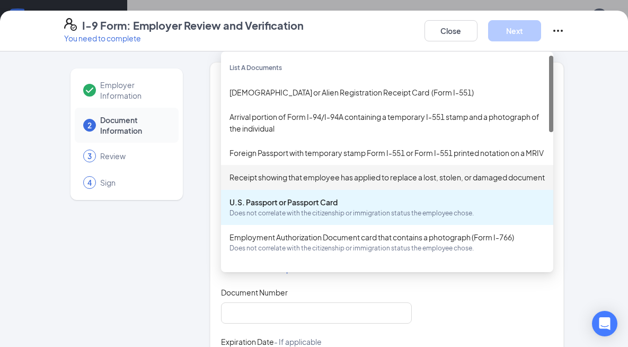
scroll to position [649, 0]
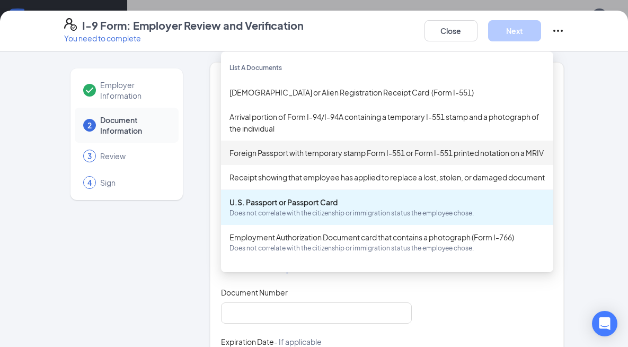
click at [292, 153] on div "Foreign Passport with temporary stamp Form I-551 or Form I-551 printed notation…" at bounding box center [388, 153] width 316 height 12
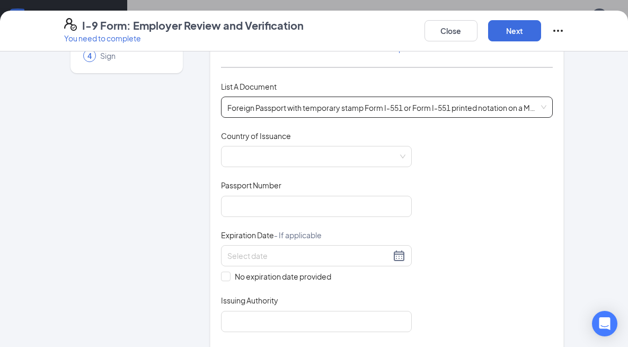
scroll to position [117, 0]
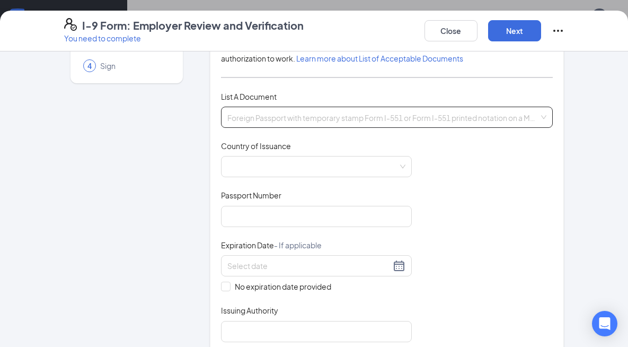
click at [322, 117] on span "Foreign Passport with temporary stamp Form I-551 or Form I-551 printed notation…" at bounding box center [387, 117] width 320 height 20
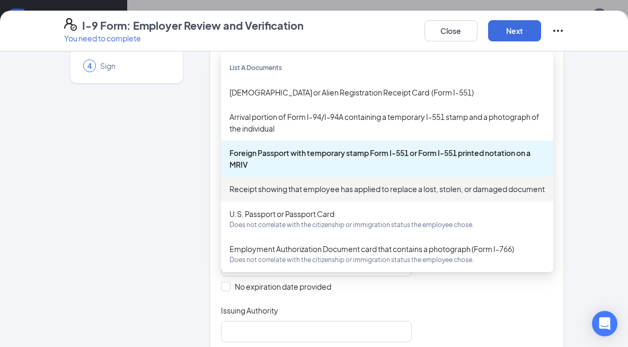
click at [178, 180] on div "Employer Information 2 Document Information 3 Review 4 Sign" at bounding box center [126, 297] width 125 height 704
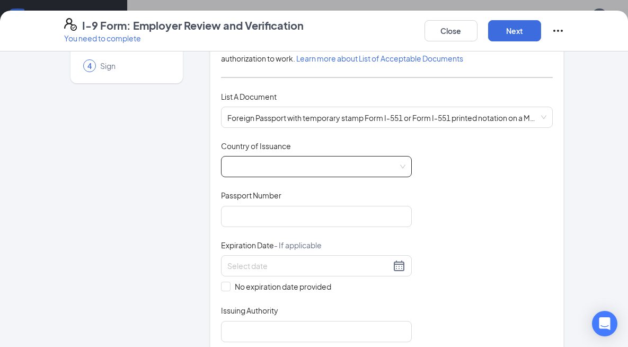
click at [276, 157] on input "Country of Issuance" at bounding box center [312, 164] width 171 height 16
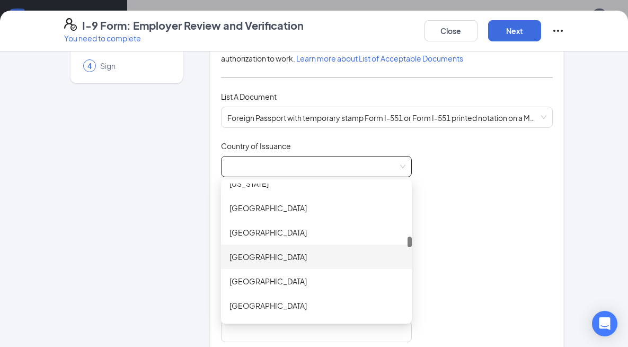
scroll to position [1572, 0]
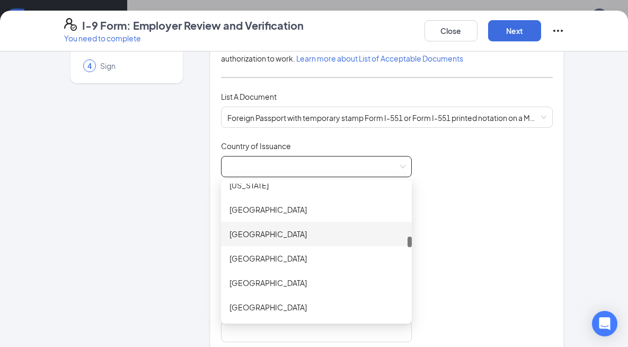
click at [234, 237] on div "Ghana" at bounding box center [317, 234] width 174 height 12
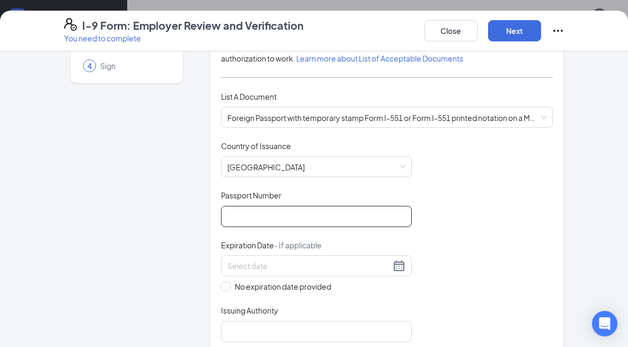
click at [240, 215] on input "Passport Number" at bounding box center [316, 216] width 191 height 21
type input "g3311589"
click at [494, 229] on div "Document Title Foreign Passport with temporary stamp Form I-551 or Form I-551 p…" at bounding box center [387, 242] width 332 height 202
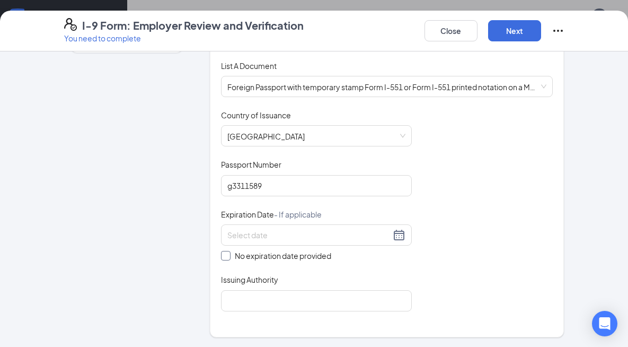
scroll to position [151, 0]
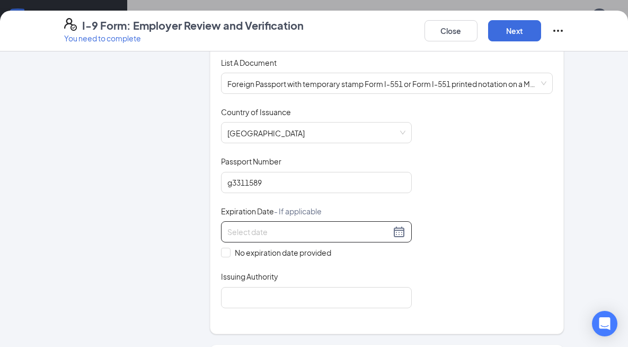
click at [335, 234] on input at bounding box center [308, 232] width 163 height 12
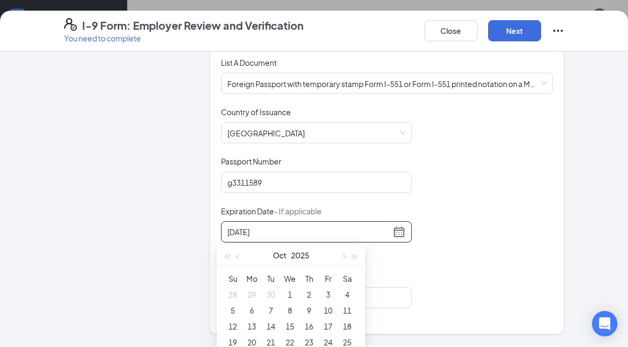
type input "10/30/2025"
click at [477, 211] on div "Document Title Foreign Passport with temporary stamp Form I-551 or Form I-551 p…" at bounding box center [387, 208] width 332 height 202
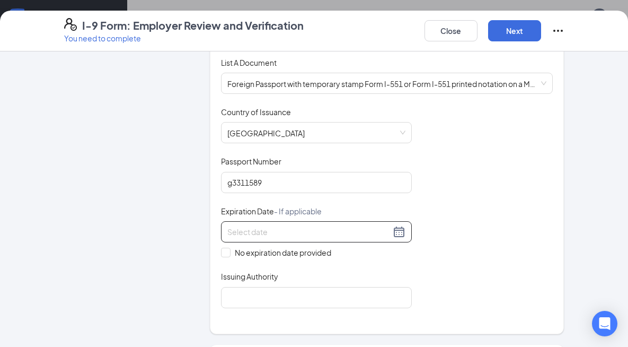
click at [316, 232] on input at bounding box center [308, 232] width 163 height 12
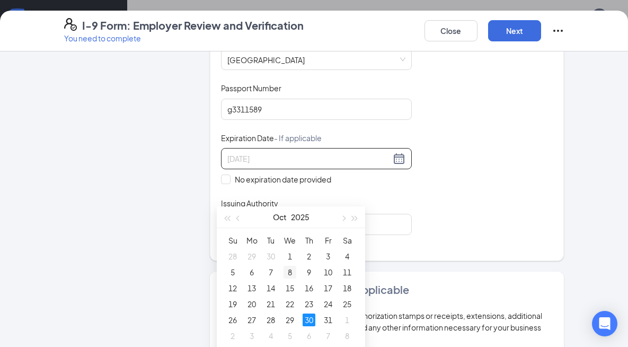
scroll to position [720, 0]
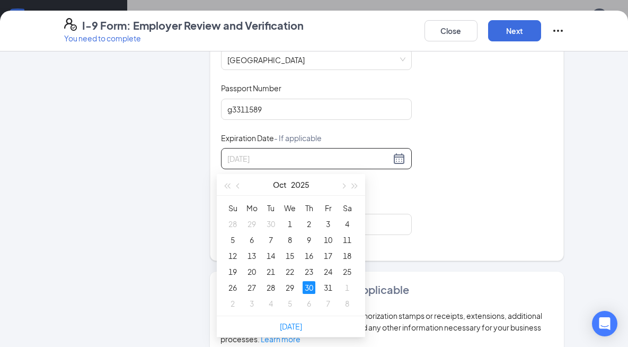
click at [312, 286] on div "30" at bounding box center [309, 287] width 13 height 13
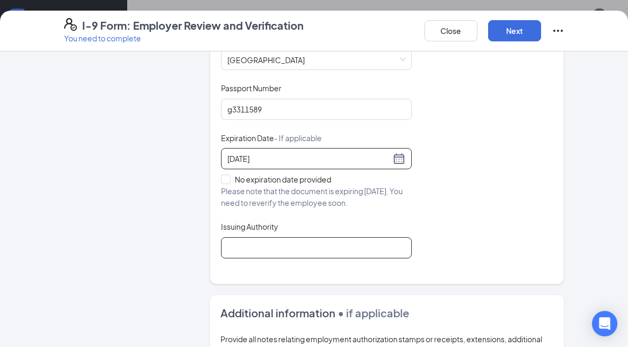
type input "10/30/2025"
click at [277, 251] on input "Issuing Authority" at bounding box center [316, 247] width 191 height 21
type input "US Embassy Accra"
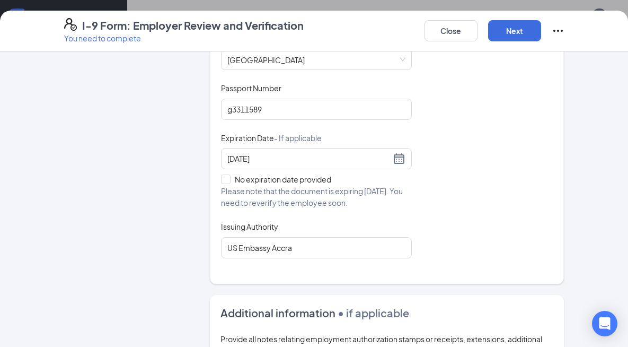
click at [460, 242] on div "Document Title Foreign Passport with temporary stamp Form I-551 or Form I-551 p…" at bounding box center [387, 145] width 332 height 225
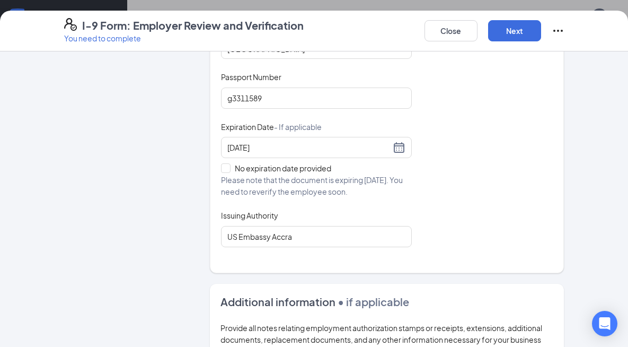
scroll to position [0, 0]
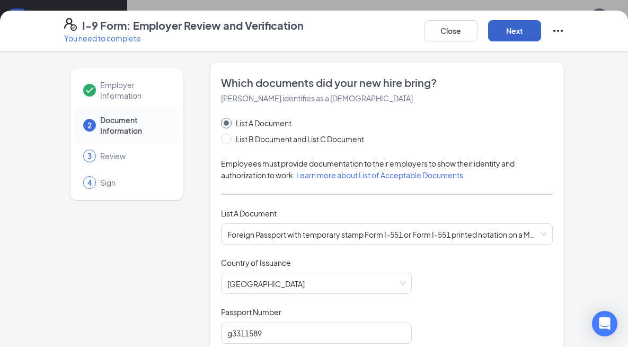
click at [506, 29] on button "Next" at bounding box center [514, 30] width 53 height 21
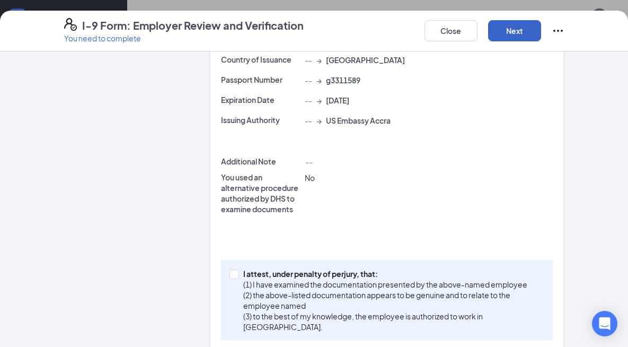
scroll to position [343, 0]
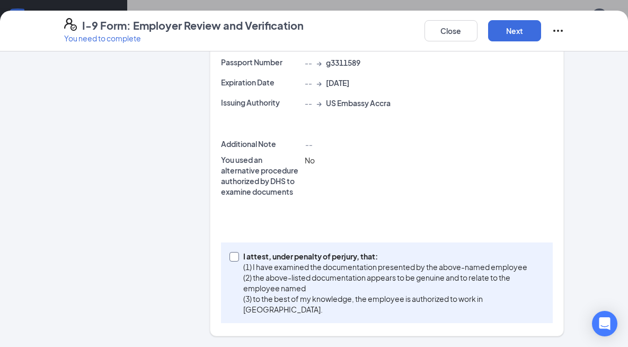
click at [230, 258] on input "I attest, under penalty of perjury, that: (1) I have examined the documentation…" at bounding box center [233, 255] width 7 height 7
checkbox input "true"
click at [506, 32] on button "Next" at bounding box center [514, 30] width 53 height 21
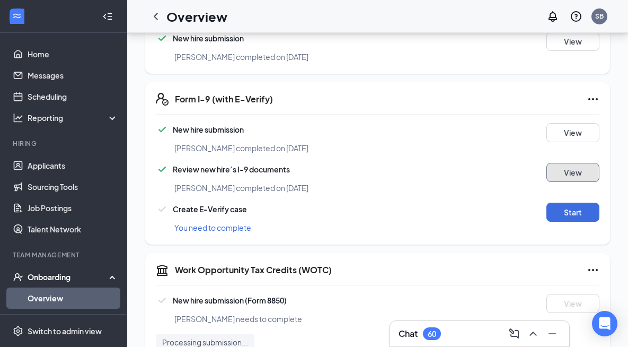
scroll to position [561, 0]
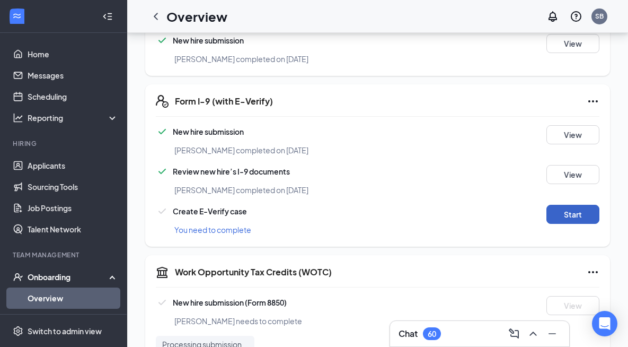
click at [554, 205] on button "Start" at bounding box center [573, 214] width 53 height 19
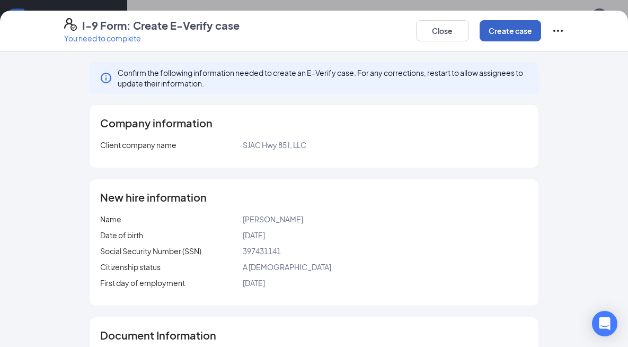
click at [517, 37] on button "Create case" at bounding box center [511, 30] width 62 height 21
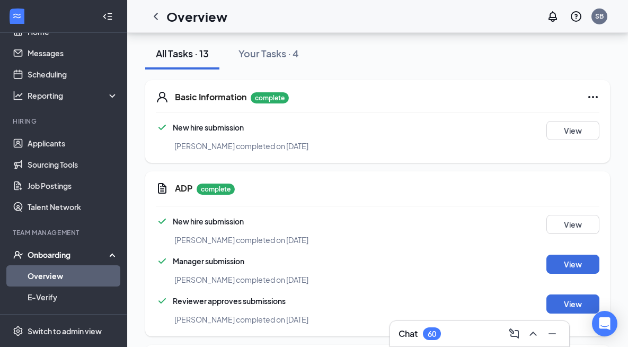
scroll to position [31, 0]
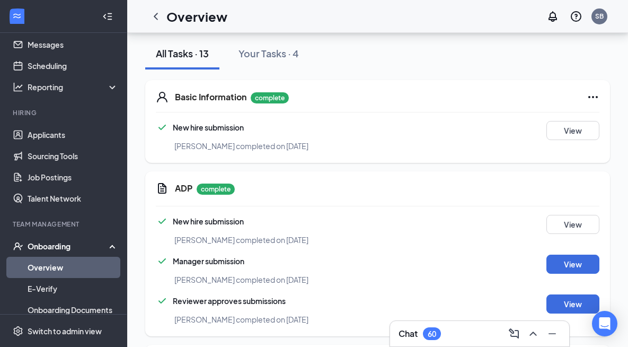
click at [51, 265] on link "Overview" at bounding box center [73, 267] width 91 height 21
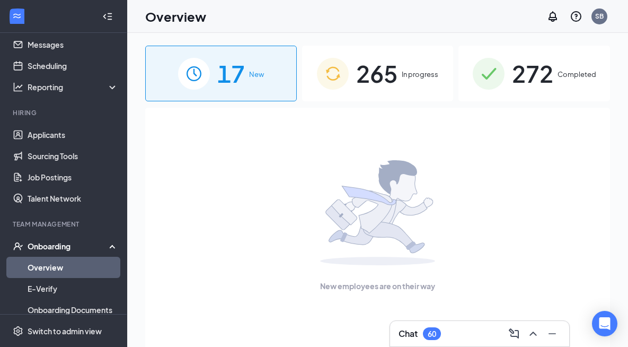
click at [533, 74] on span "272" at bounding box center [532, 73] width 41 height 37
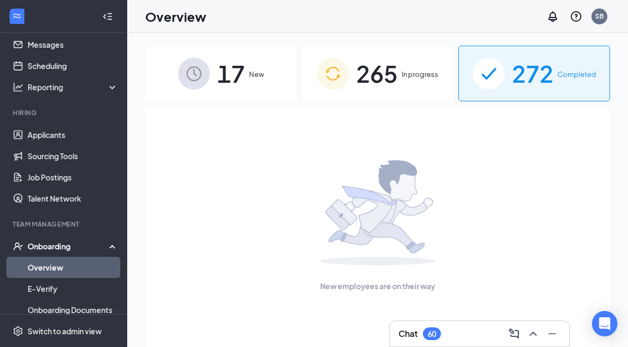
click at [558, 70] on span "Completed" at bounding box center [577, 74] width 39 height 11
click at [369, 72] on span "265" at bounding box center [376, 73] width 41 height 37
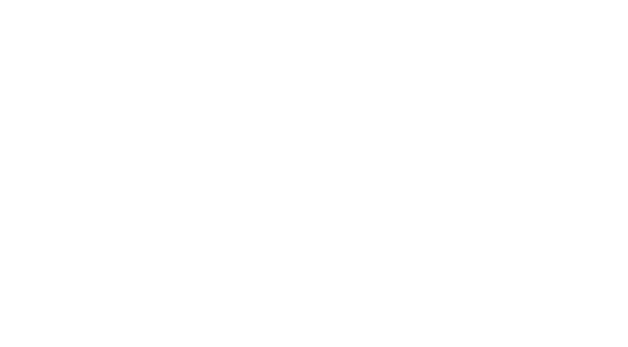
click span "272"
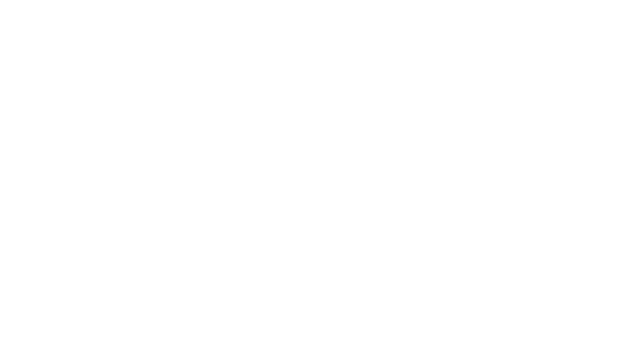
click input "text"
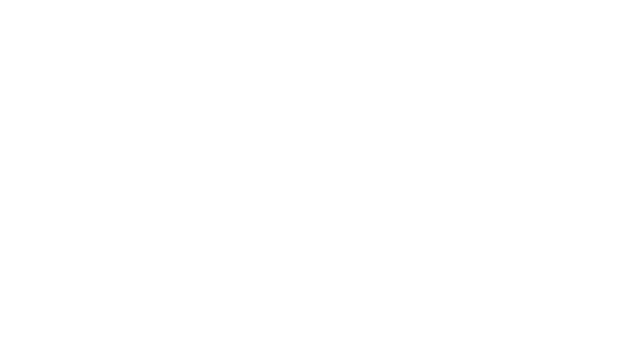
type input "[PERSON_NAME]"
click span "265"
click input "text"
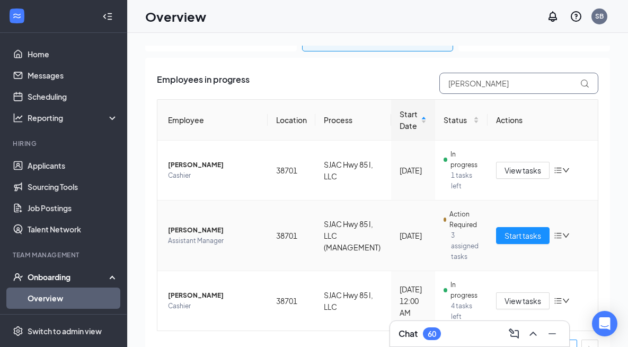
scroll to position [71, 0]
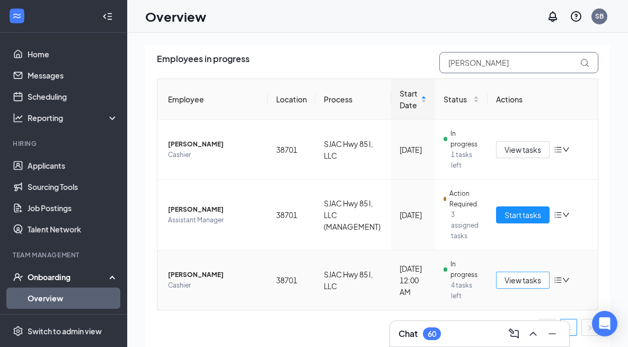
type input "[PERSON_NAME]"
click at [518, 281] on span "View tasks" at bounding box center [523, 280] width 37 height 12
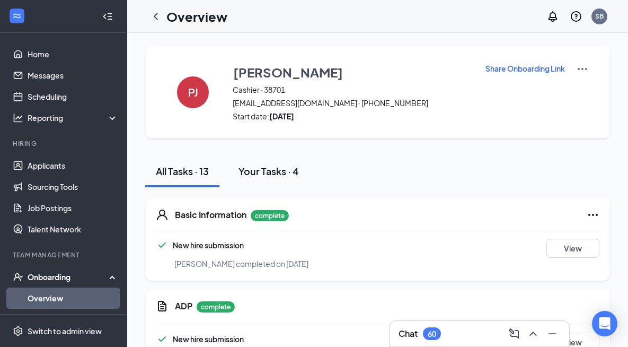
click at [261, 171] on div "Your Tasks · 4" at bounding box center [269, 170] width 60 height 13
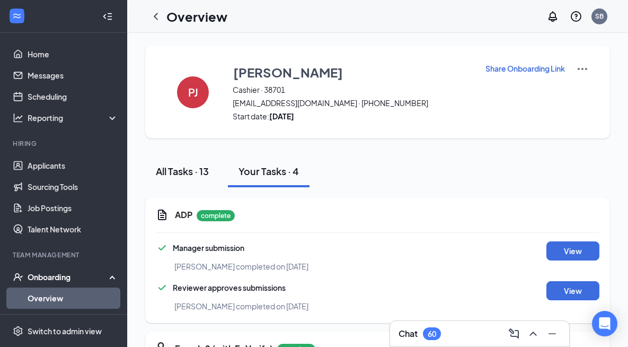
click at [198, 180] on button "All Tasks · 13" at bounding box center [182, 171] width 74 height 32
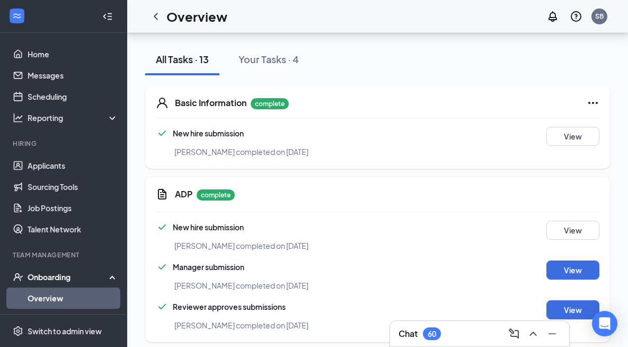
scroll to position [110, 0]
